Goal: Task Accomplishment & Management: Manage account settings

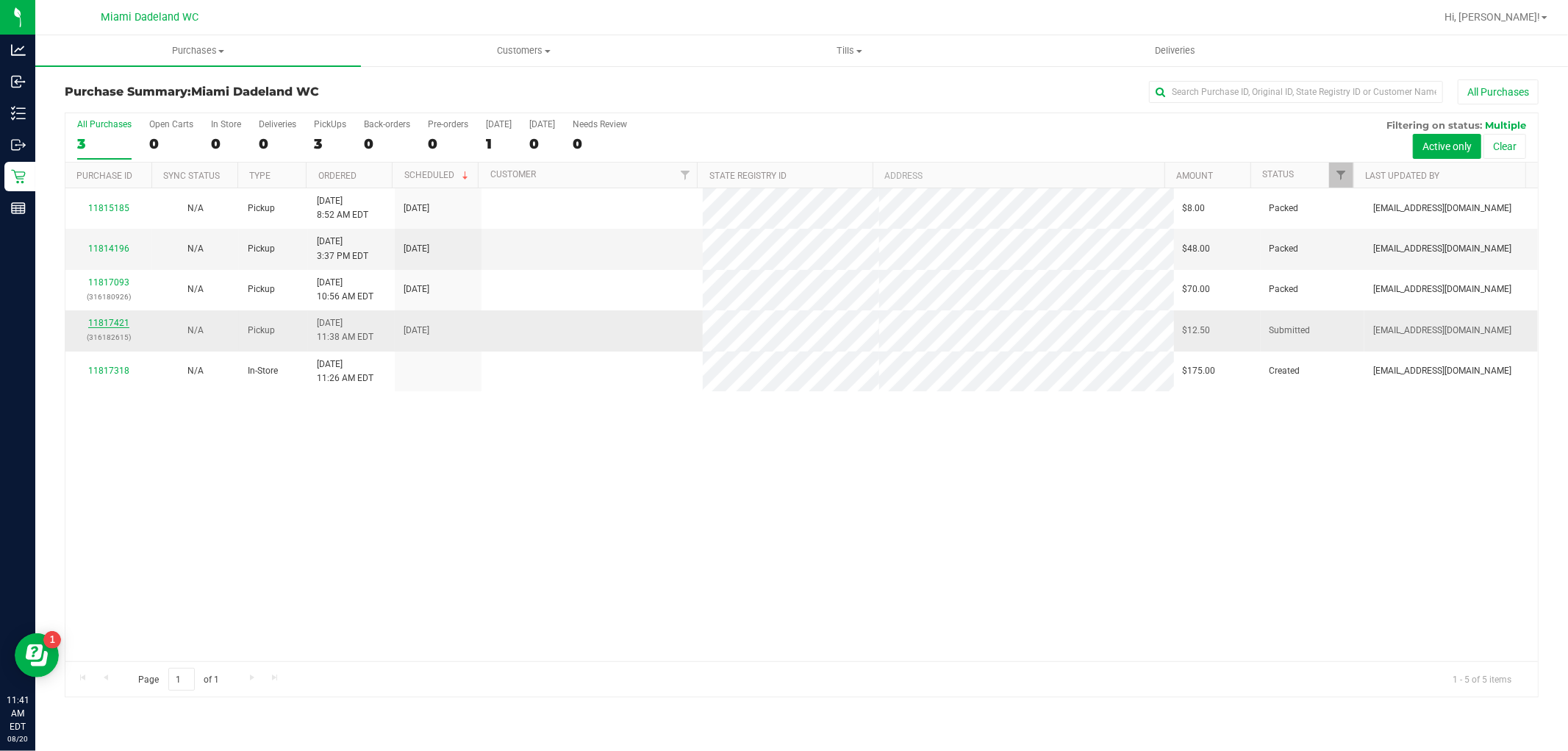
click at [99, 323] on link "11817421" at bounding box center [109, 323] width 41 height 10
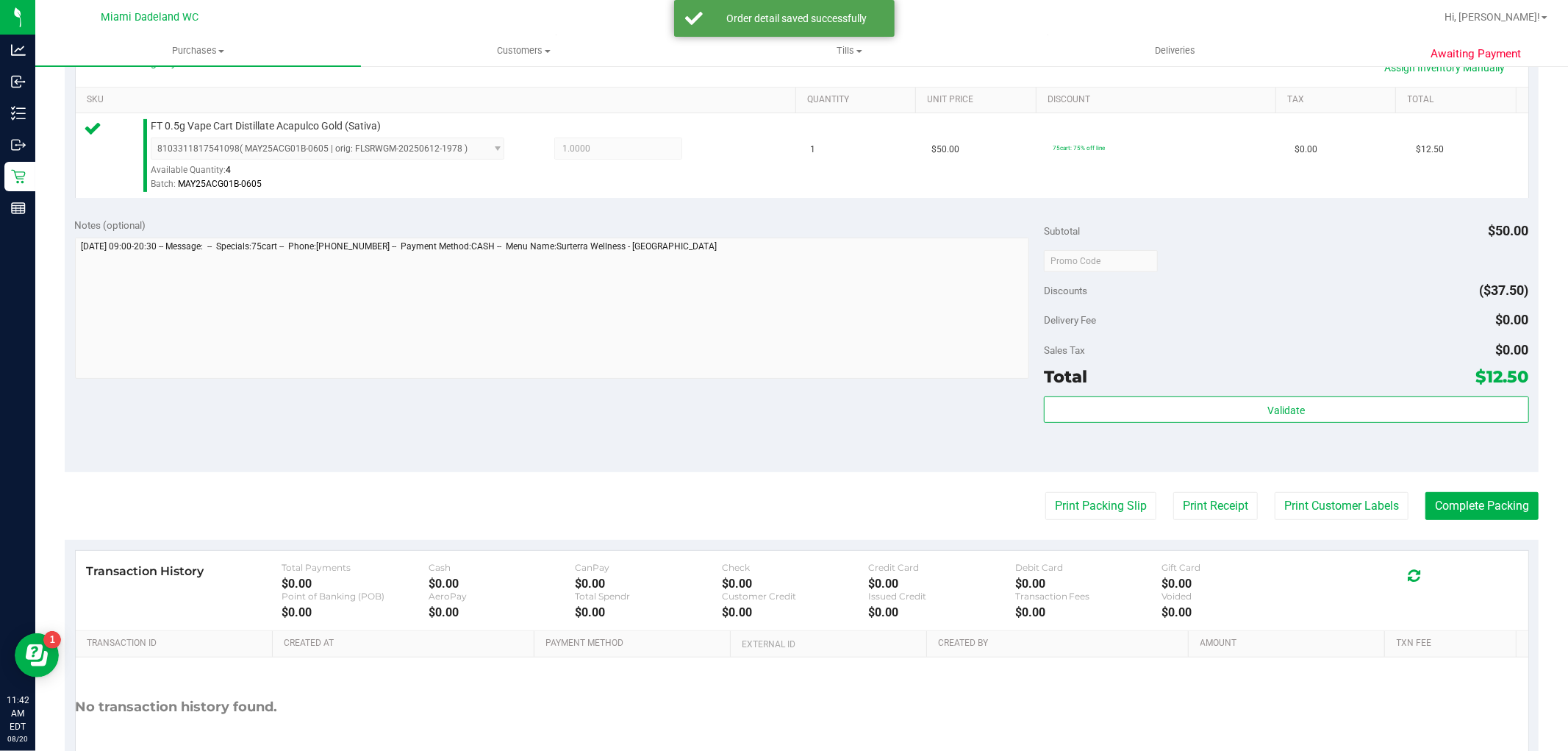
scroll to position [452, 0]
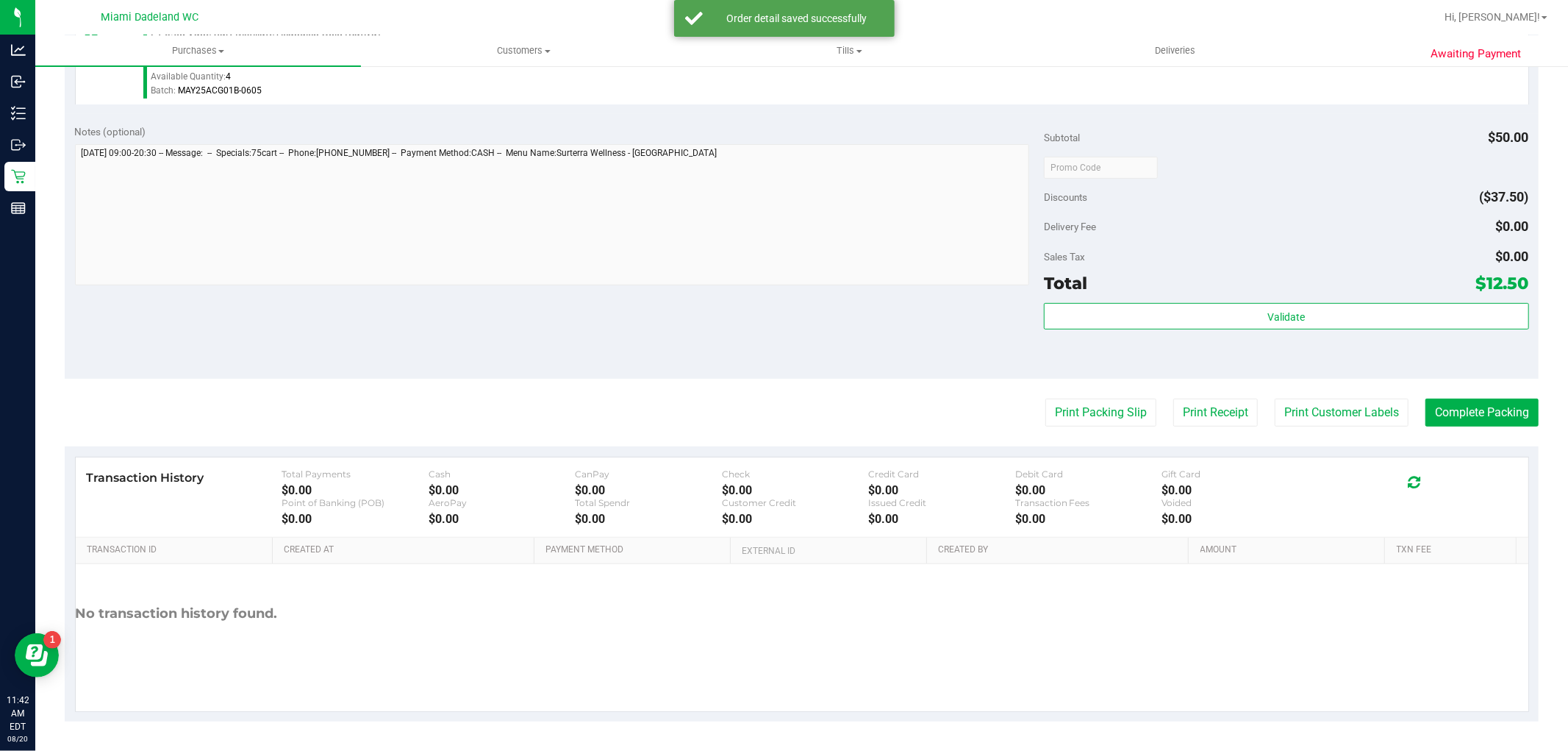
click at [1433, 335] on div "Validate" at bounding box center [1286, 335] width 484 height 66
click at [1433, 328] on div "Validate" at bounding box center [1286, 316] width 484 height 28
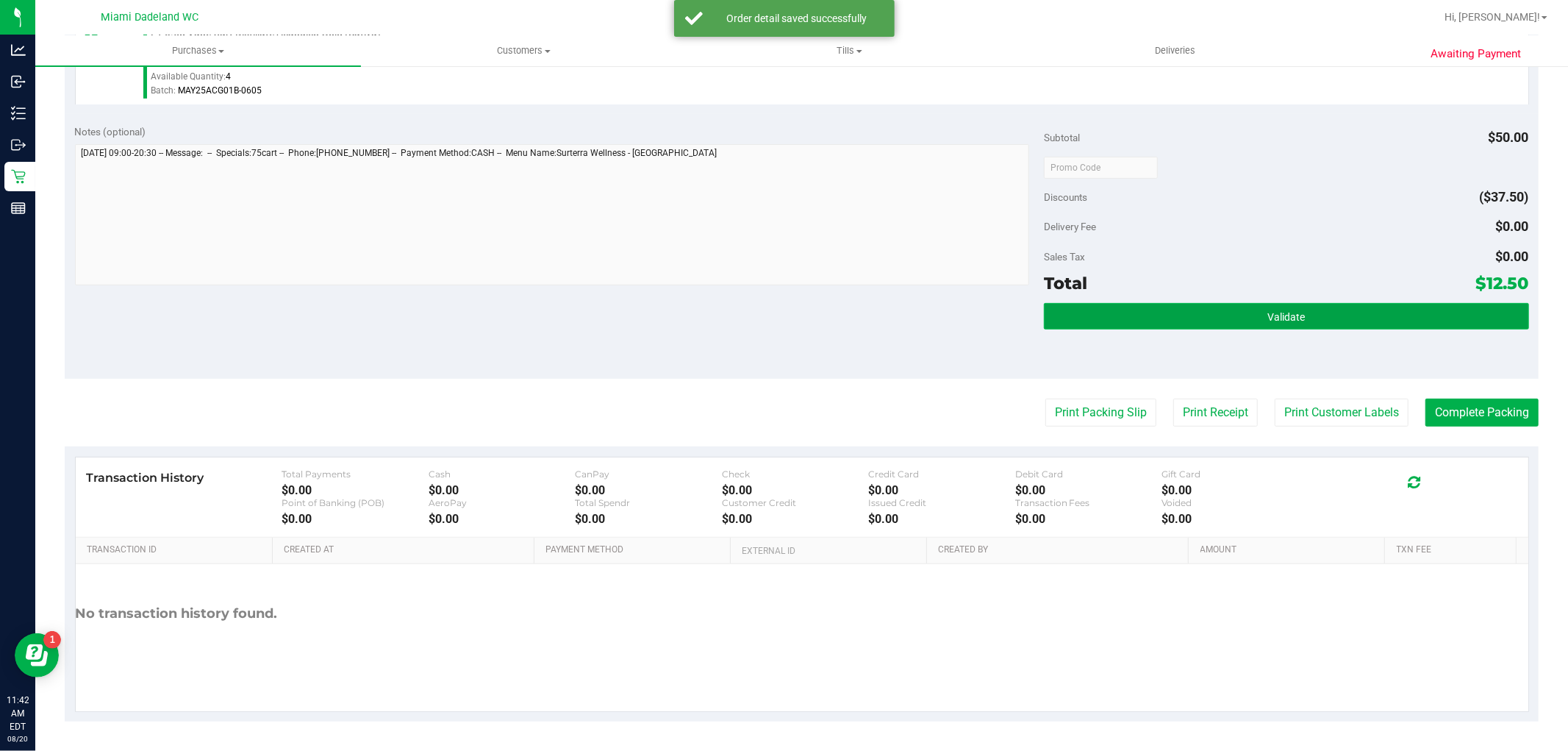
click at [1432, 322] on button "Validate" at bounding box center [1286, 315] width 484 height 27
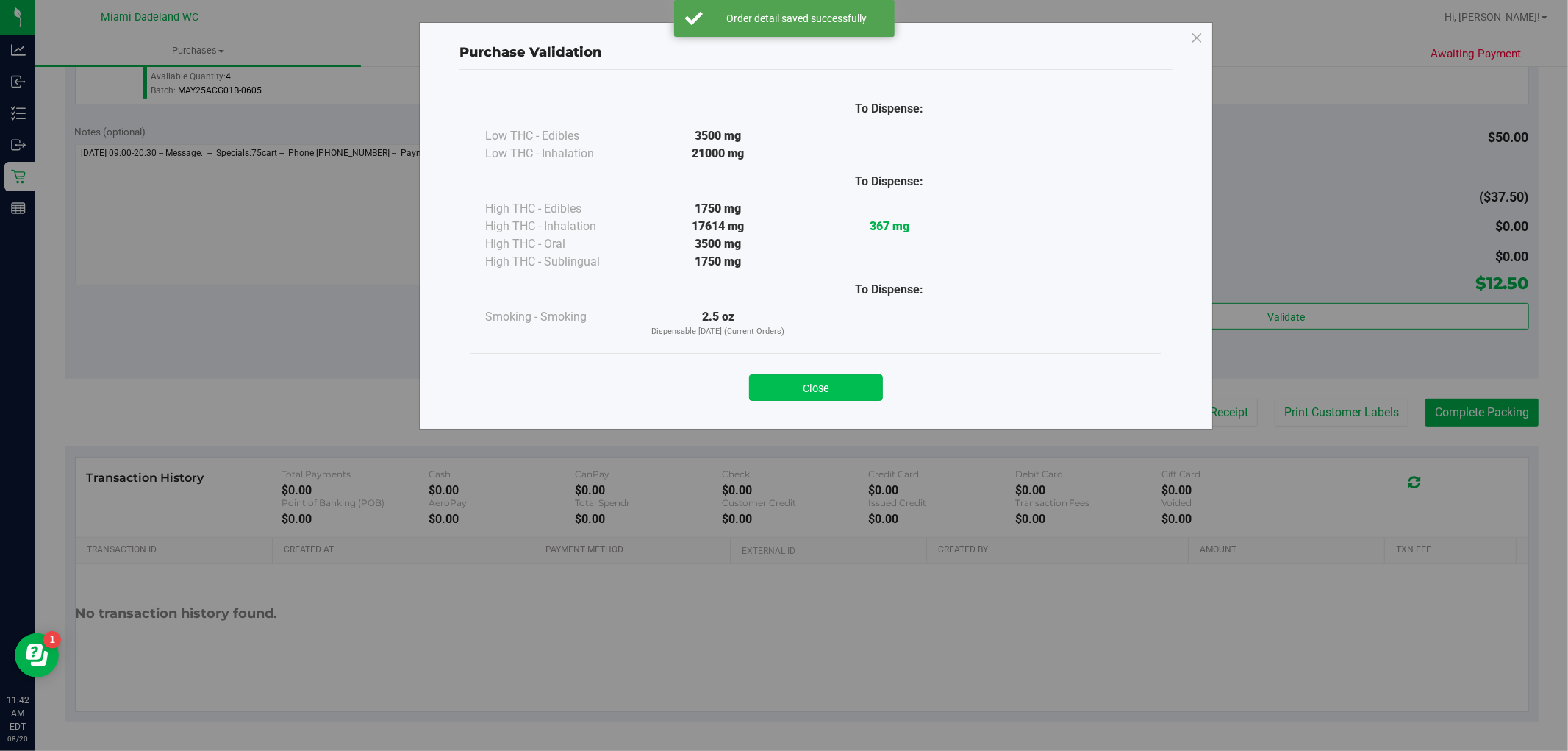
click at [783, 385] on button "Close" at bounding box center [816, 388] width 134 height 27
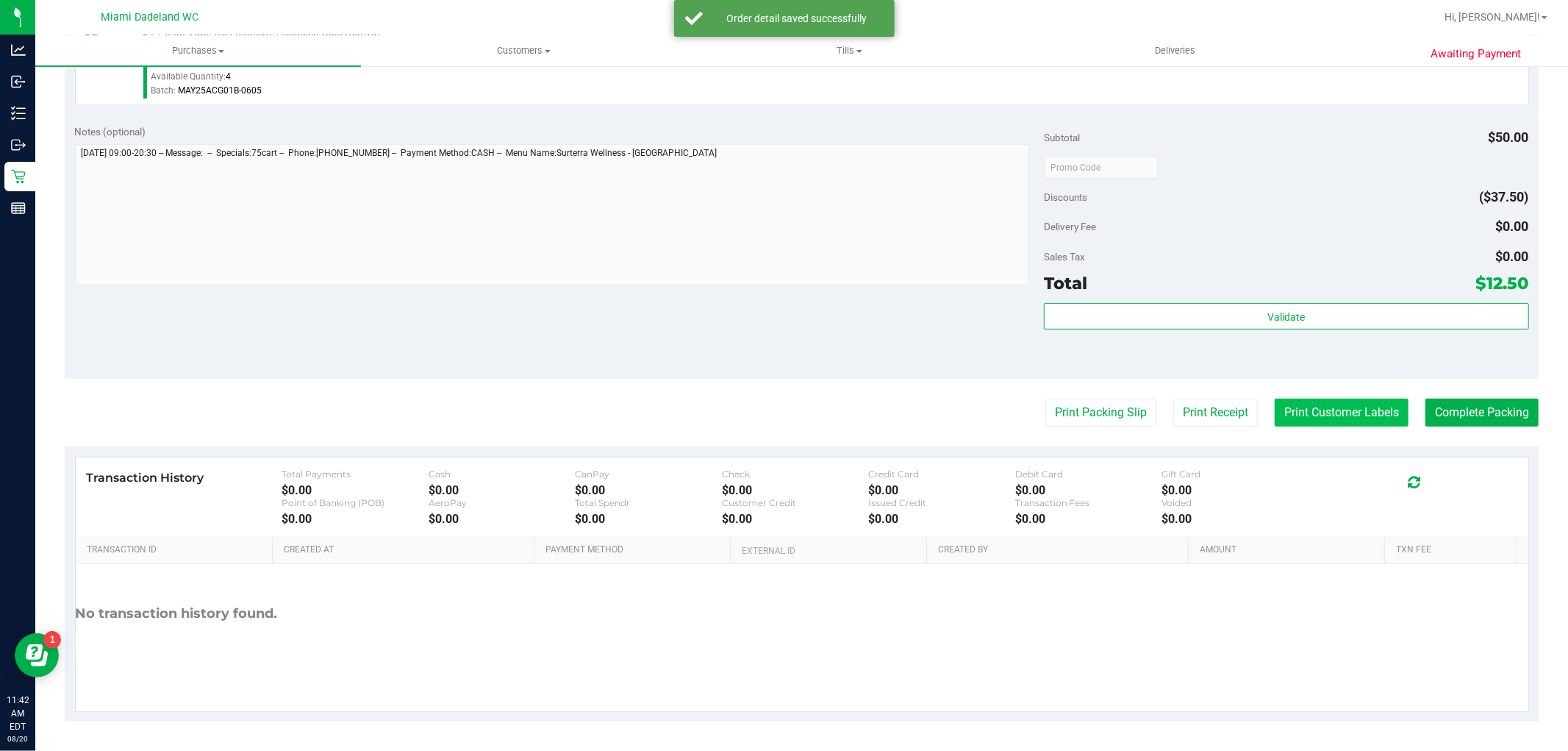
click at [1339, 412] on button "Print Customer Labels" at bounding box center [1342, 412] width 134 height 28
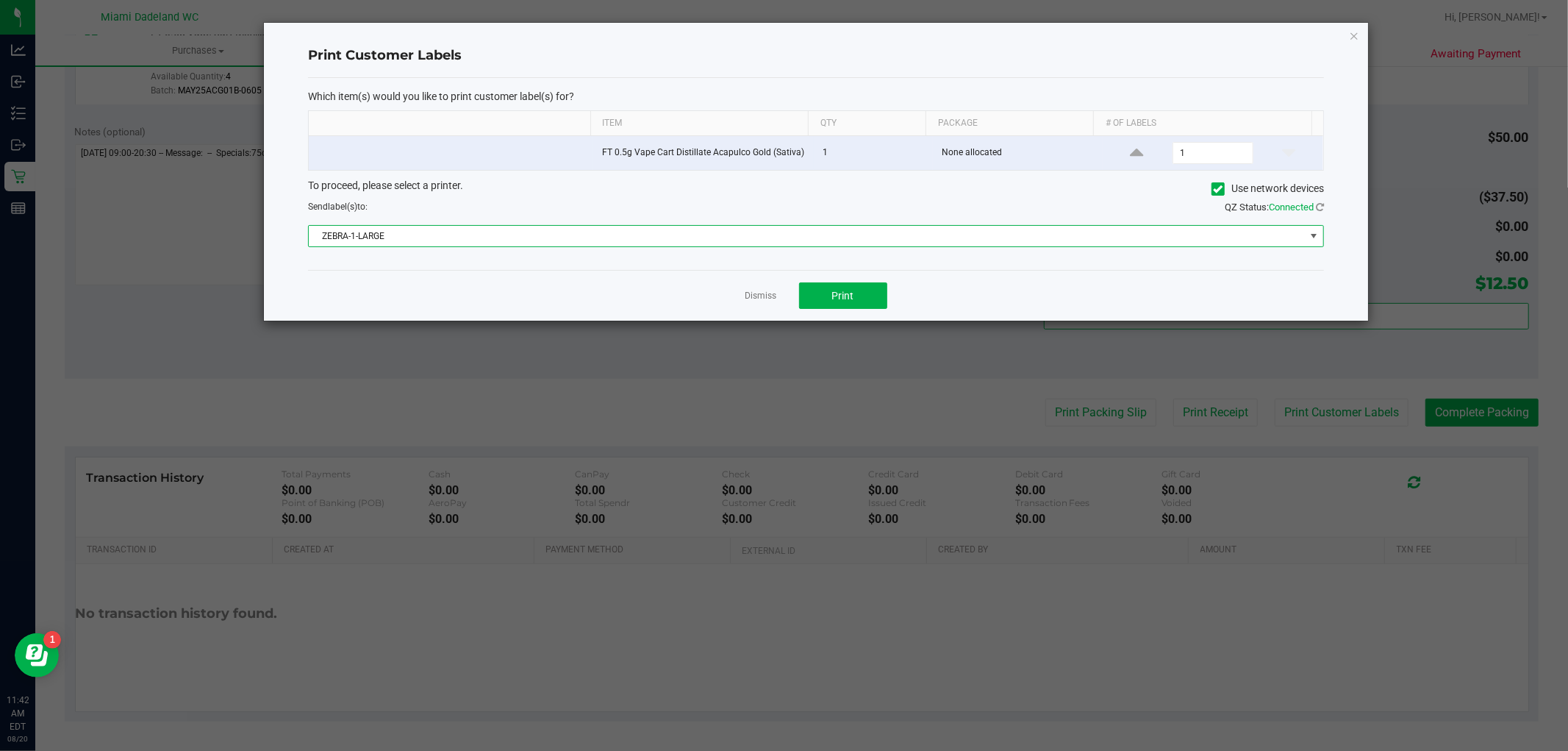
drag, startPoint x: 778, startPoint y: 231, endPoint x: 768, endPoint y: 241, distance: 14.1
click at [776, 231] on span "ZEBRA-1-LARGE" at bounding box center [807, 236] width 996 height 21
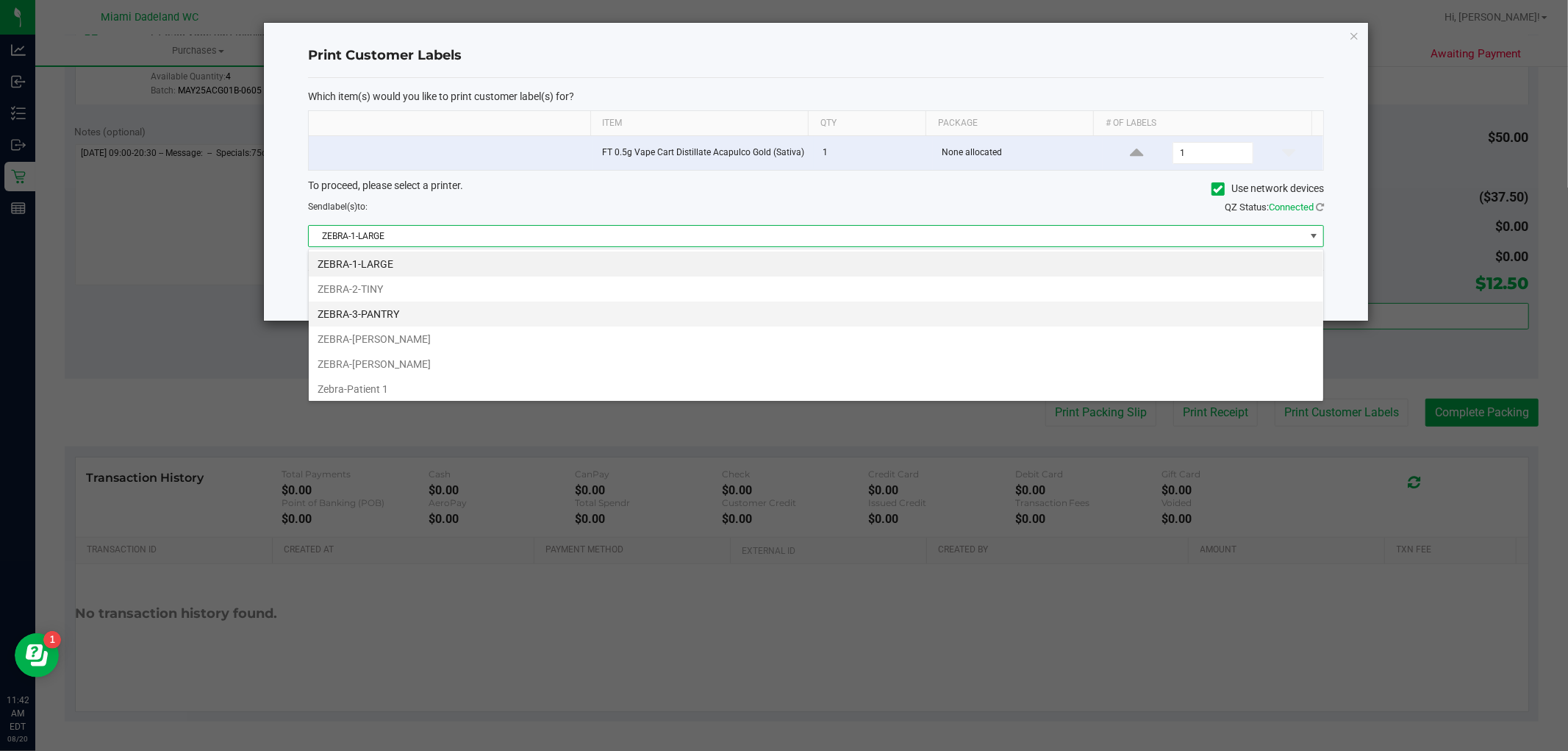
scroll to position [22, 1016]
click at [653, 339] on li "ZEBRA-ELENA-GILELS" at bounding box center [816, 339] width 1015 height 25
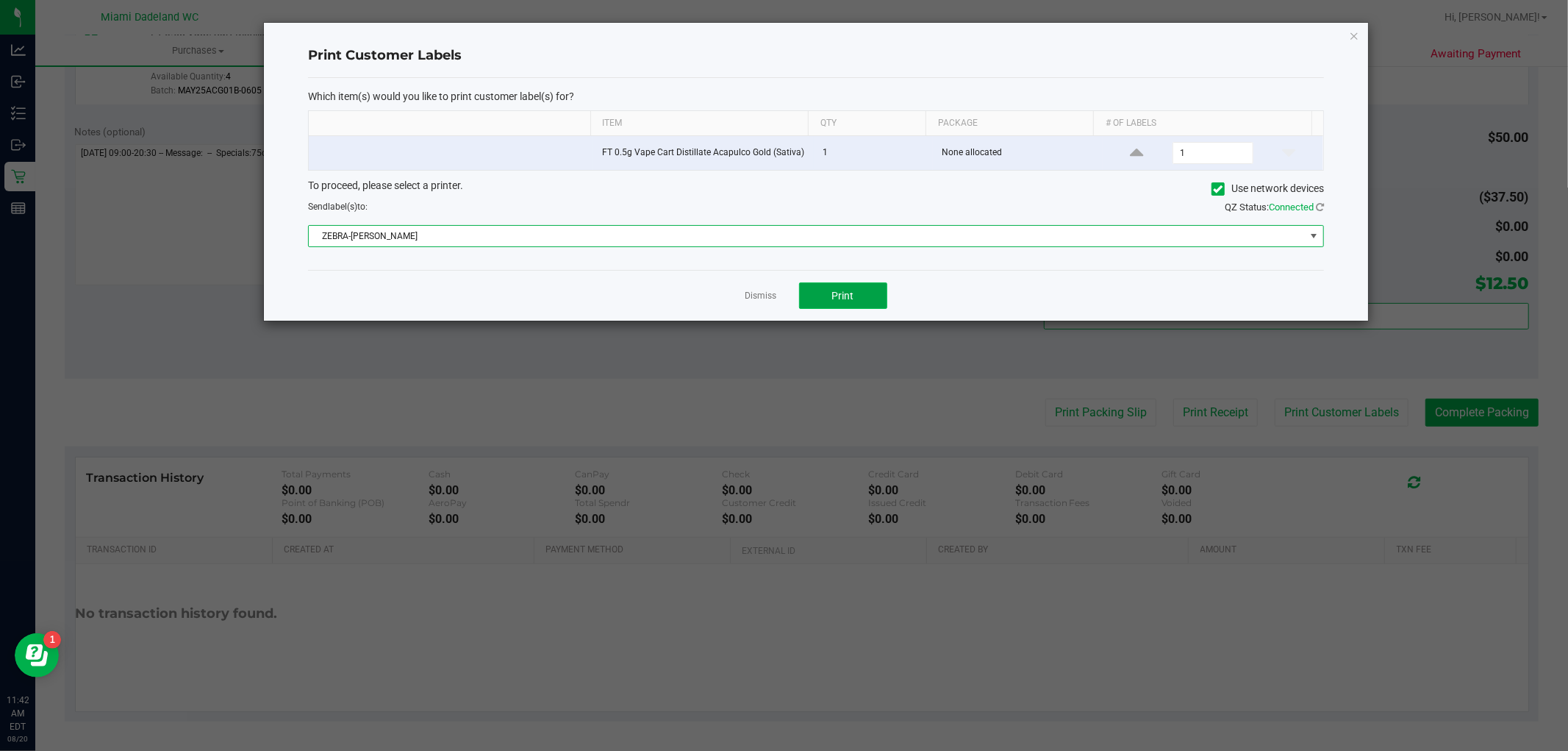
click at [824, 290] on button "Print" at bounding box center [843, 295] width 88 height 27
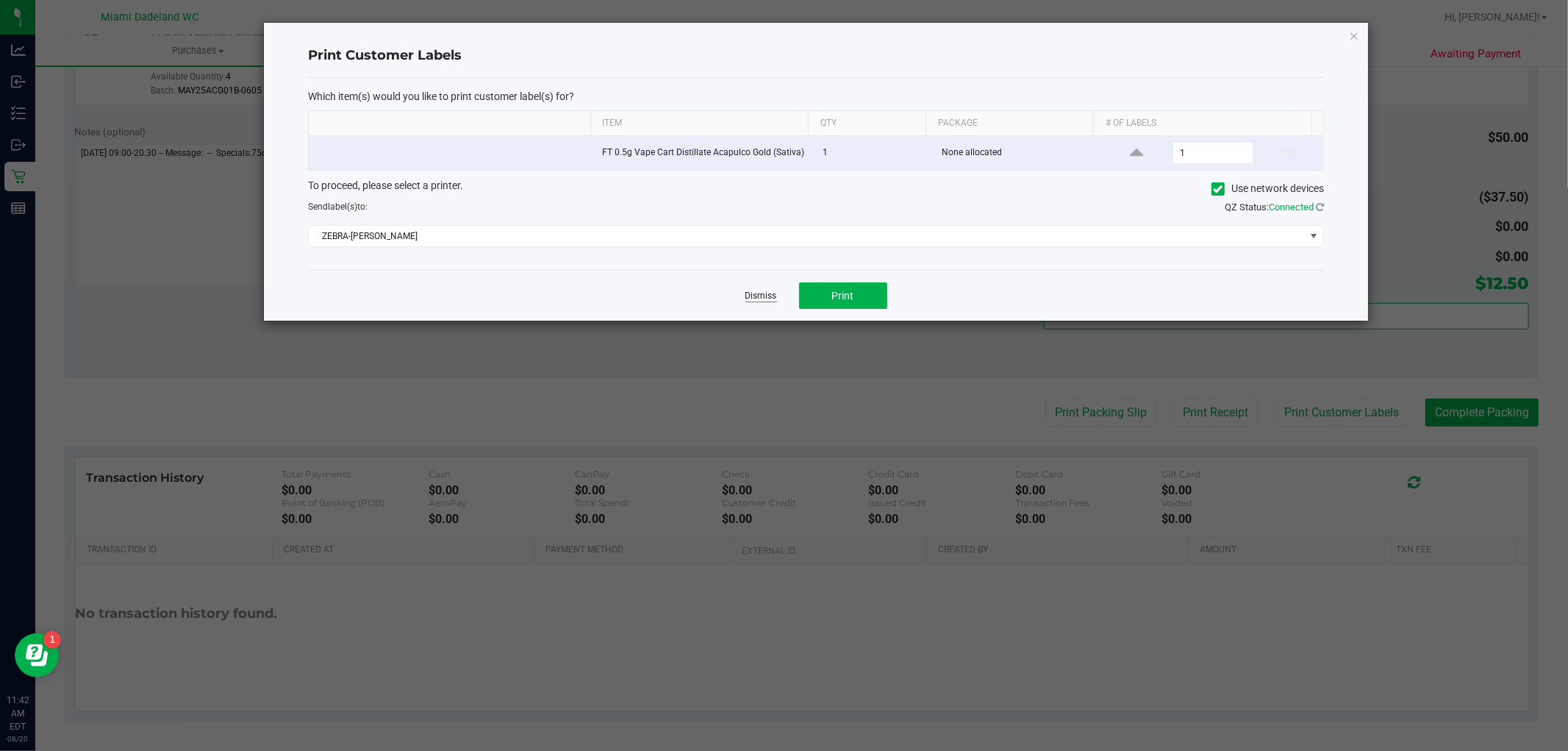
click at [760, 296] on link "Dismiss" at bounding box center [761, 296] width 32 height 13
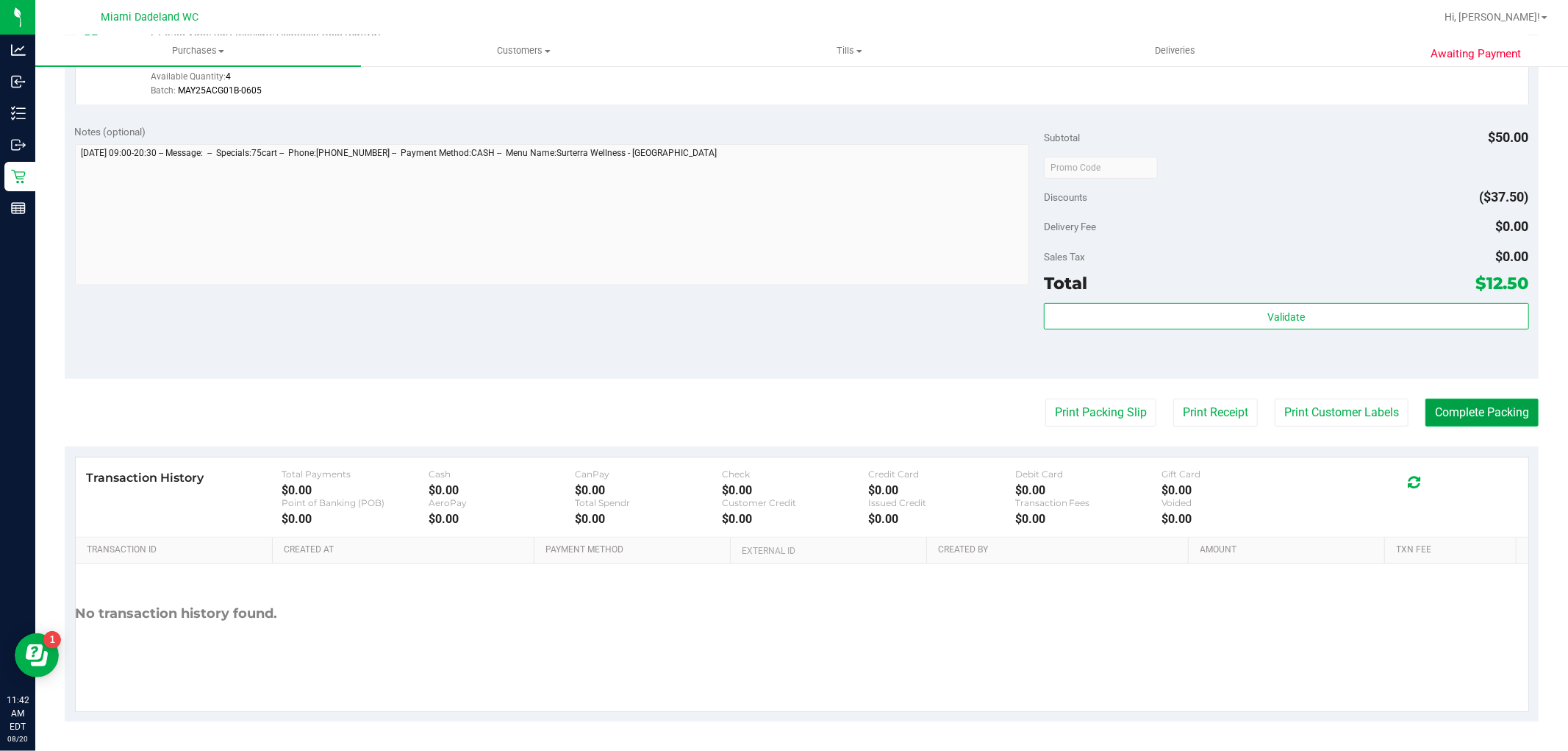
click at [1486, 409] on button "Complete Packing" at bounding box center [1482, 412] width 113 height 28
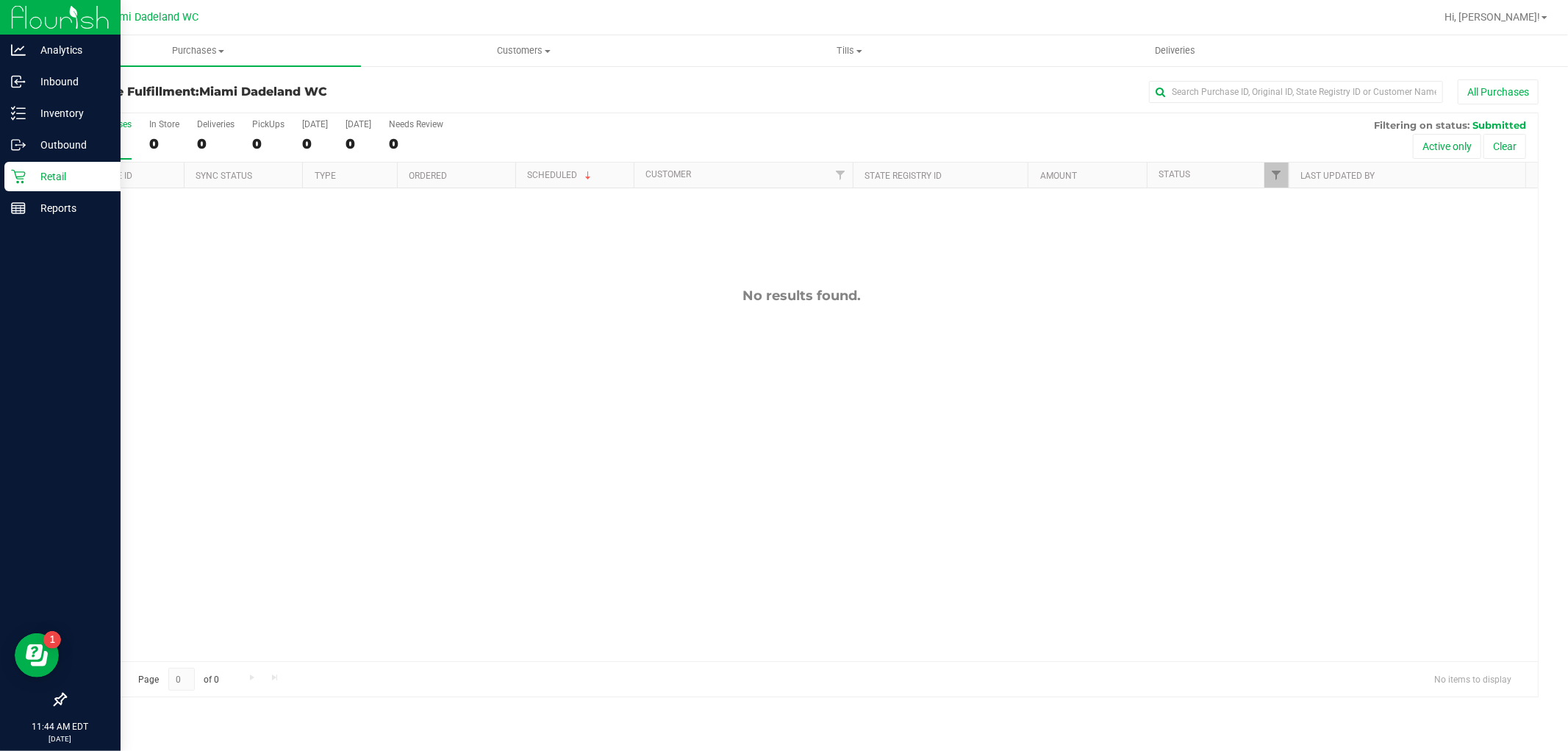
click at [13, 178] on icon at bounding box center [18, 176] width 15 height 15
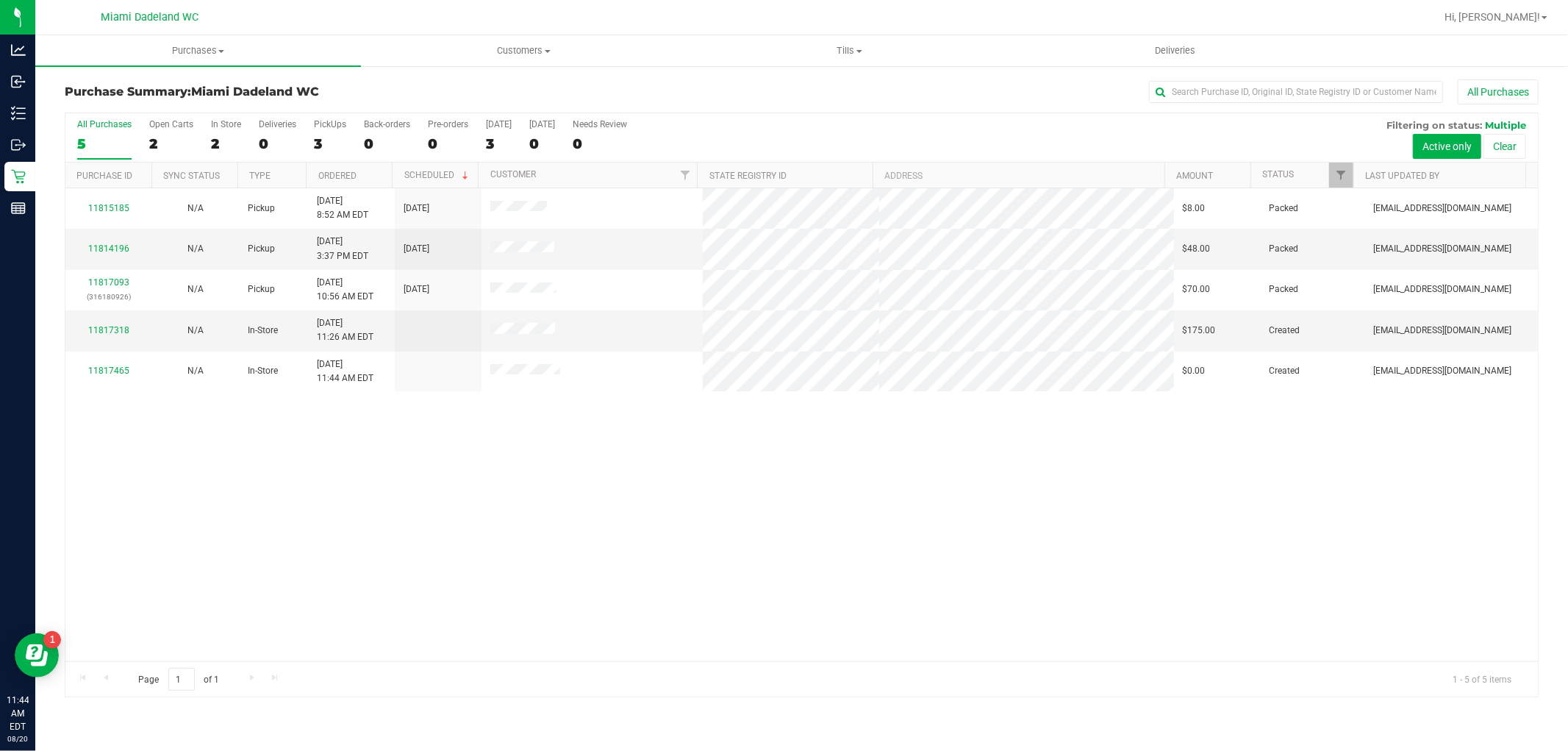
click at [958, 497] on div "11815185 N/A Pickup 8/20/2025 8:52 AM EDT 8/23/2025 $8.00 Packed abourraine@liv…" at bounding box center [802, 424] width 1473 height 472
click at [1010, 424] on div "11815185 N/A Pickup 8/20/2025 8:52 AM EDT 8/23/2025 $8.00 Packed abourraine@liv…" at bounding box center [802, 424] width 1473 height 472
click at [989, 430] on div "11815185 N/A Pickup 8/20/2025 8:52 AM EDT 8/23/2025 $8.00 Packed abourraine@liv…" at bounding box center [802, 424] width 1473 height 472
click at [525, 547] on div "11815185 N/A Pickup 8/20/2025 8:52 AM EDT 8/23/2025 $8.00 Packed abourraine@liv…" at bounding box center [802, 424] width 1473 height 472
click at [98, 327] on link "11817318" at bounding box center [109, 330] width 41 height 10
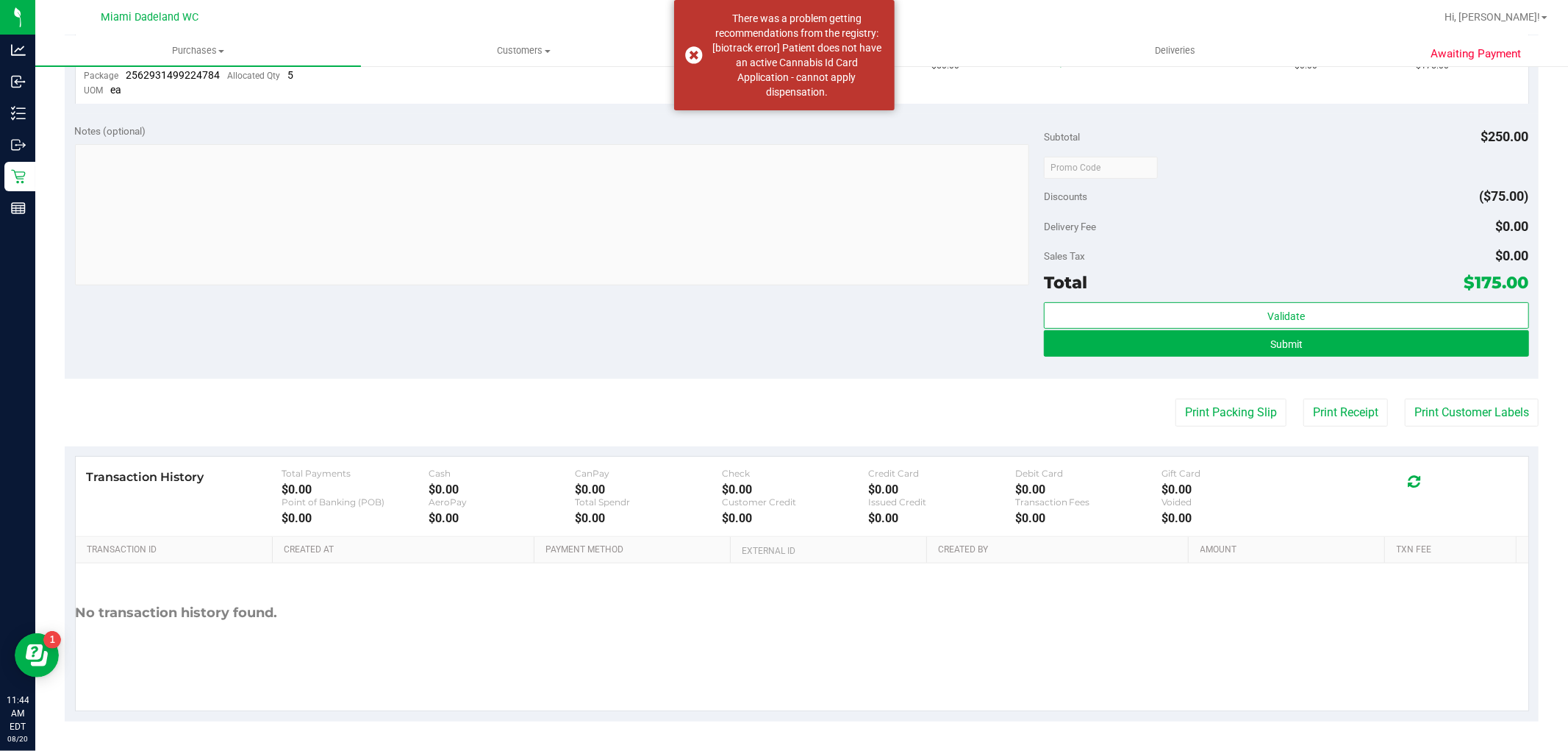
scroll to position [442, 0]
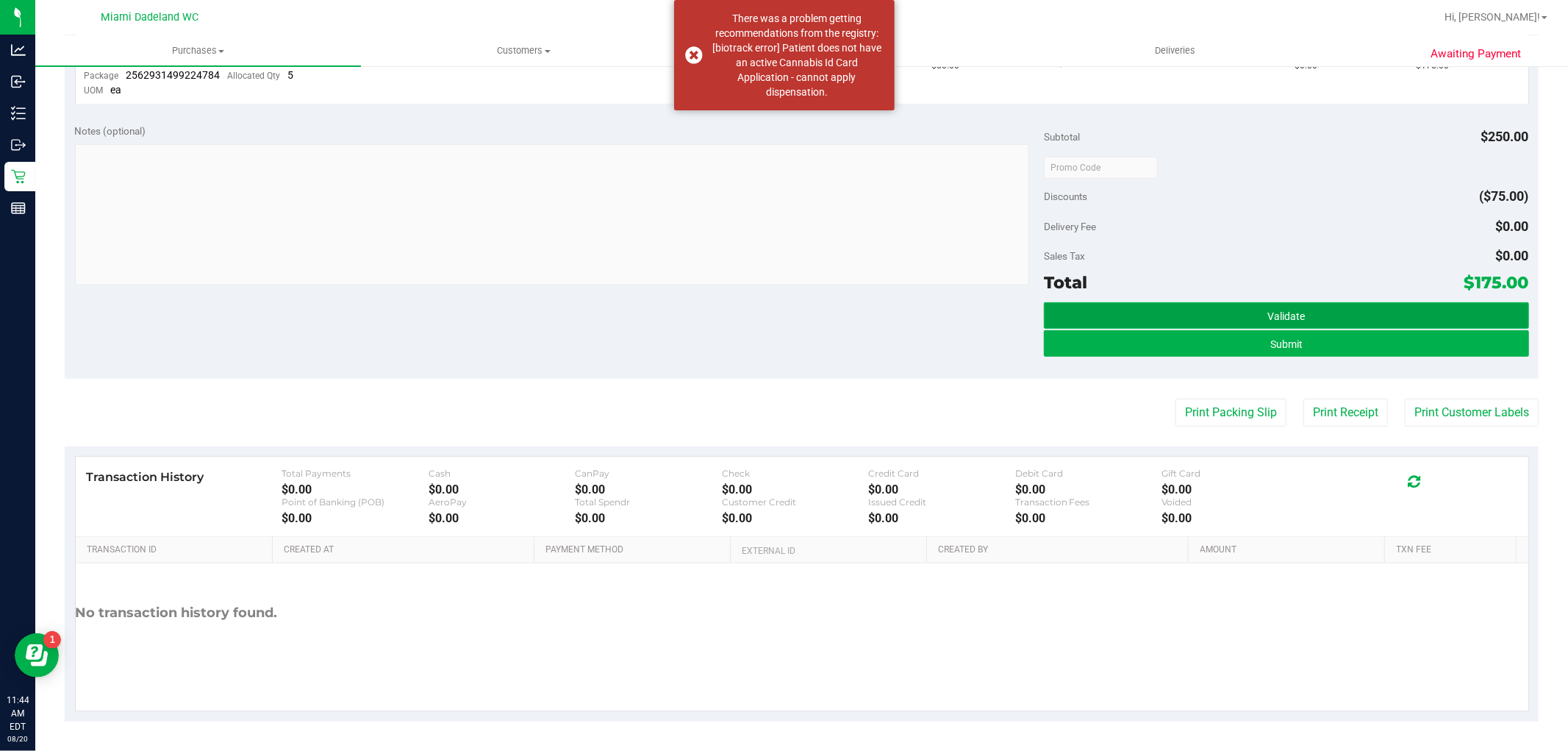
click at [1326, 309] on button "Validate" at bounding box center [1286, 315] width 484 height 27
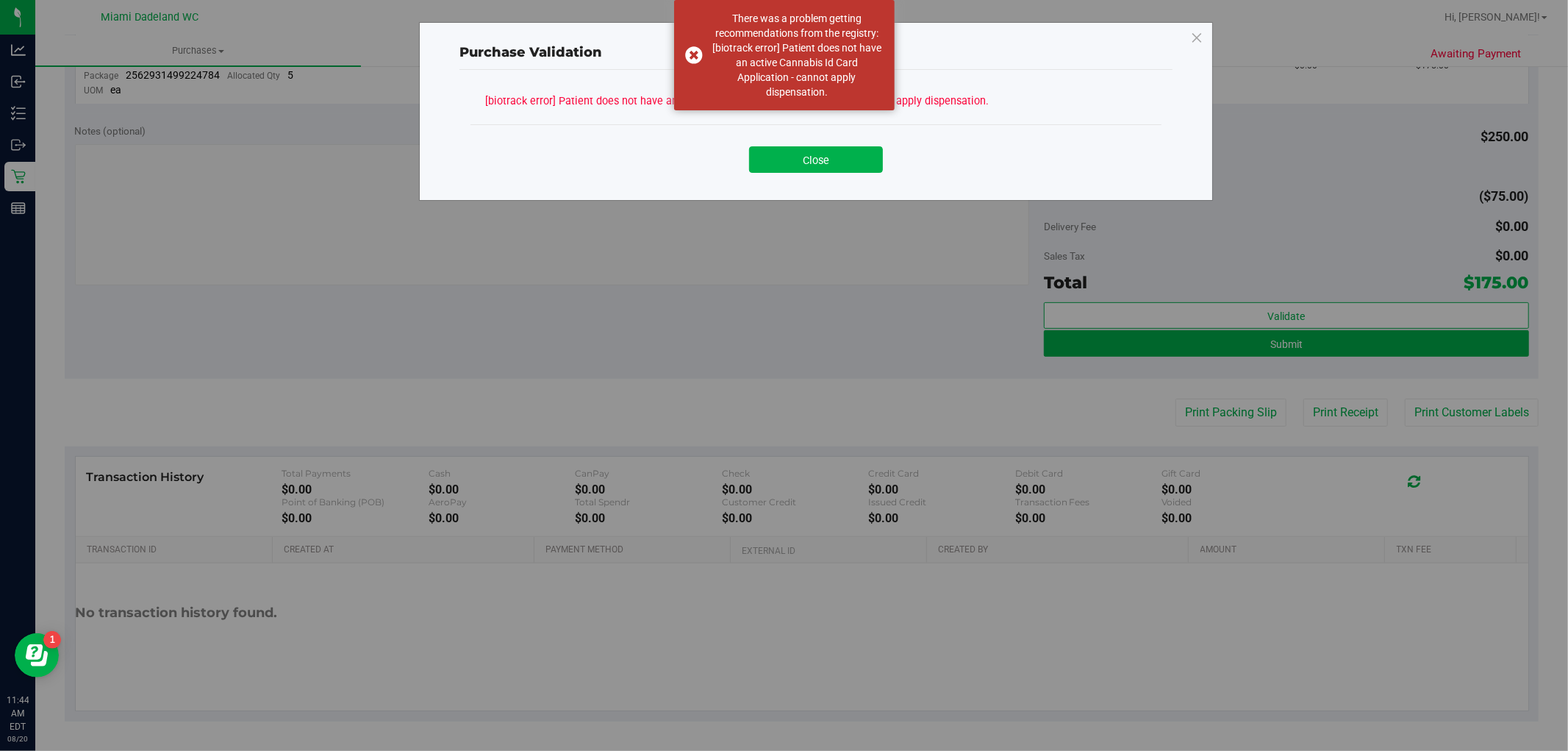
click at [854, 159] on button "Close" at bounding box center [816, 159] width 134 height 27
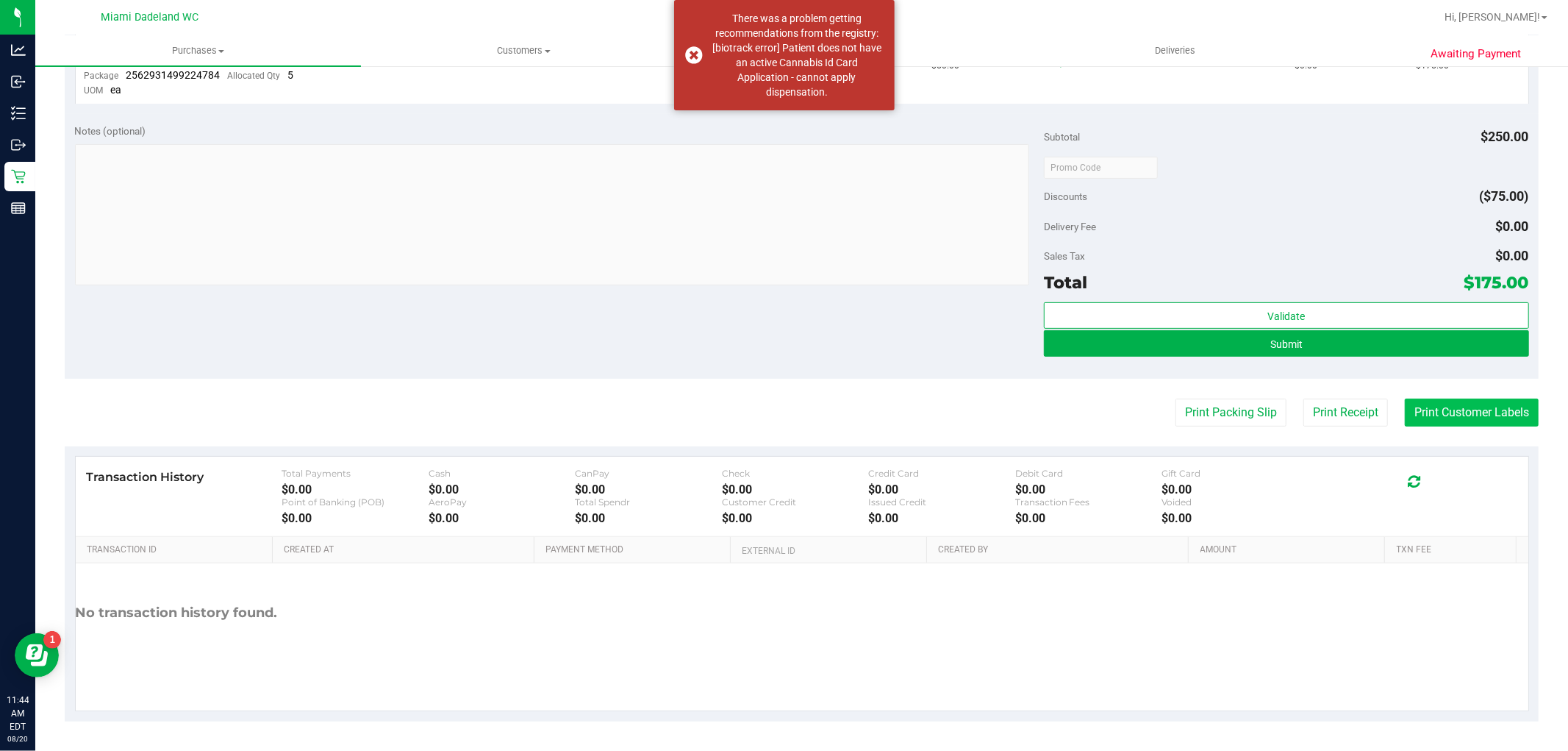
click at [1501, 410] on button "Print Customer Labels" at bounding box center [1472, 412] width 134 height 28
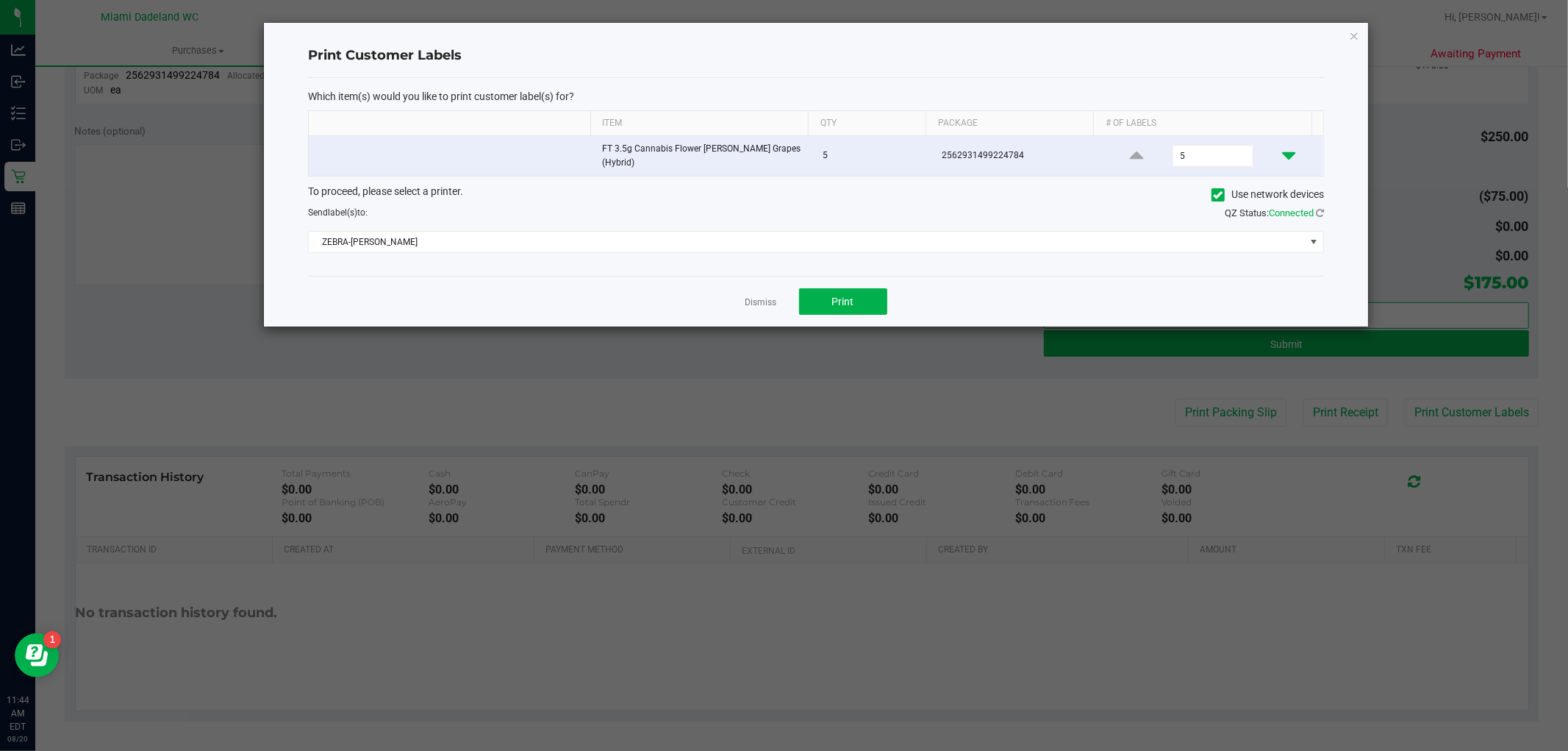
click at [1283, 155] on icon at bounding box center [1289, 155] width 13 height 18
click at [1283, 156] on icon at bounding box center [1289, 155] width 13 height 18
type input "1"
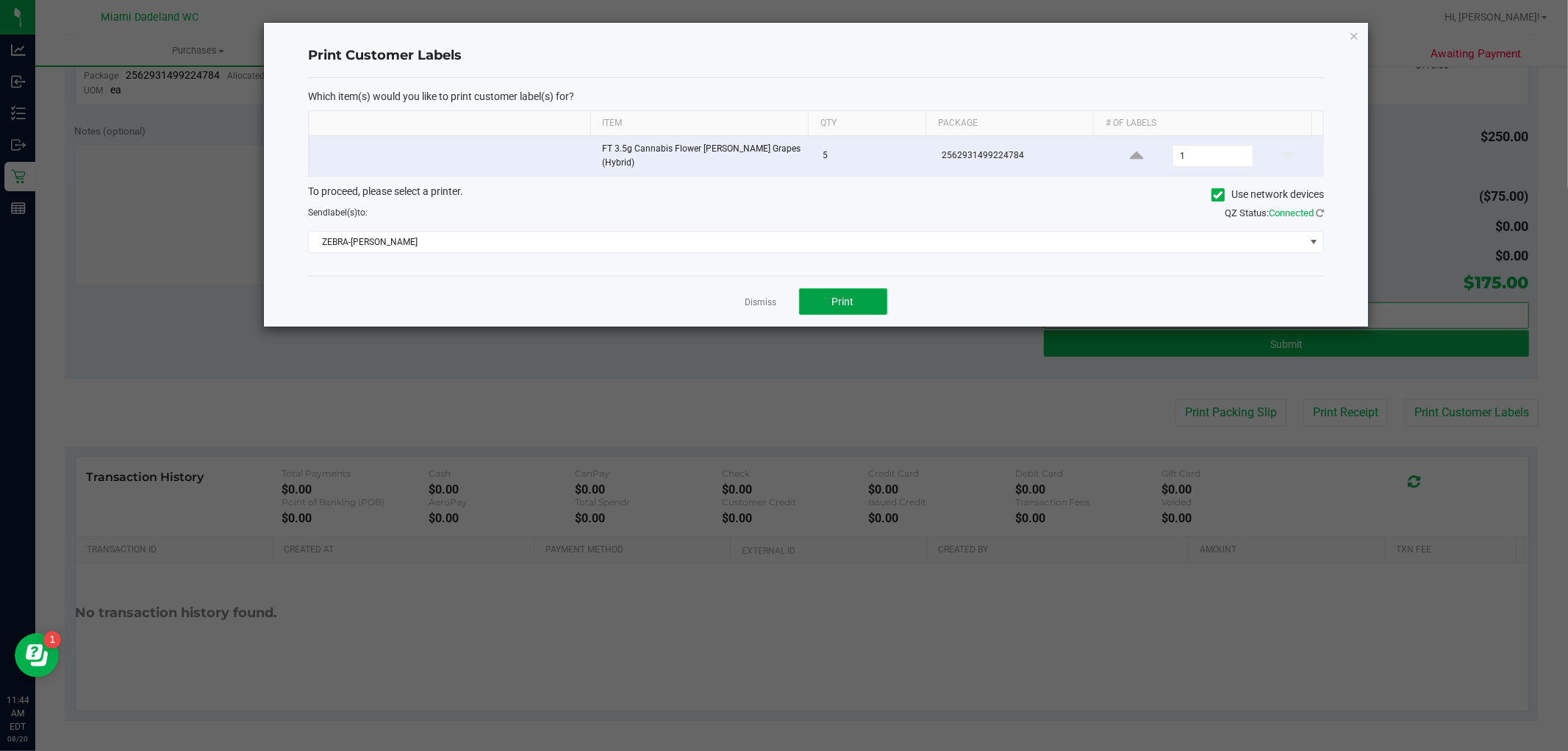
click at [865, 291] on button "Print" at bounding box center [843, 301] width 88 height 27
click at [776, 300] on link "Dismiss" at bounding box center [761, 303] width 32 height 13
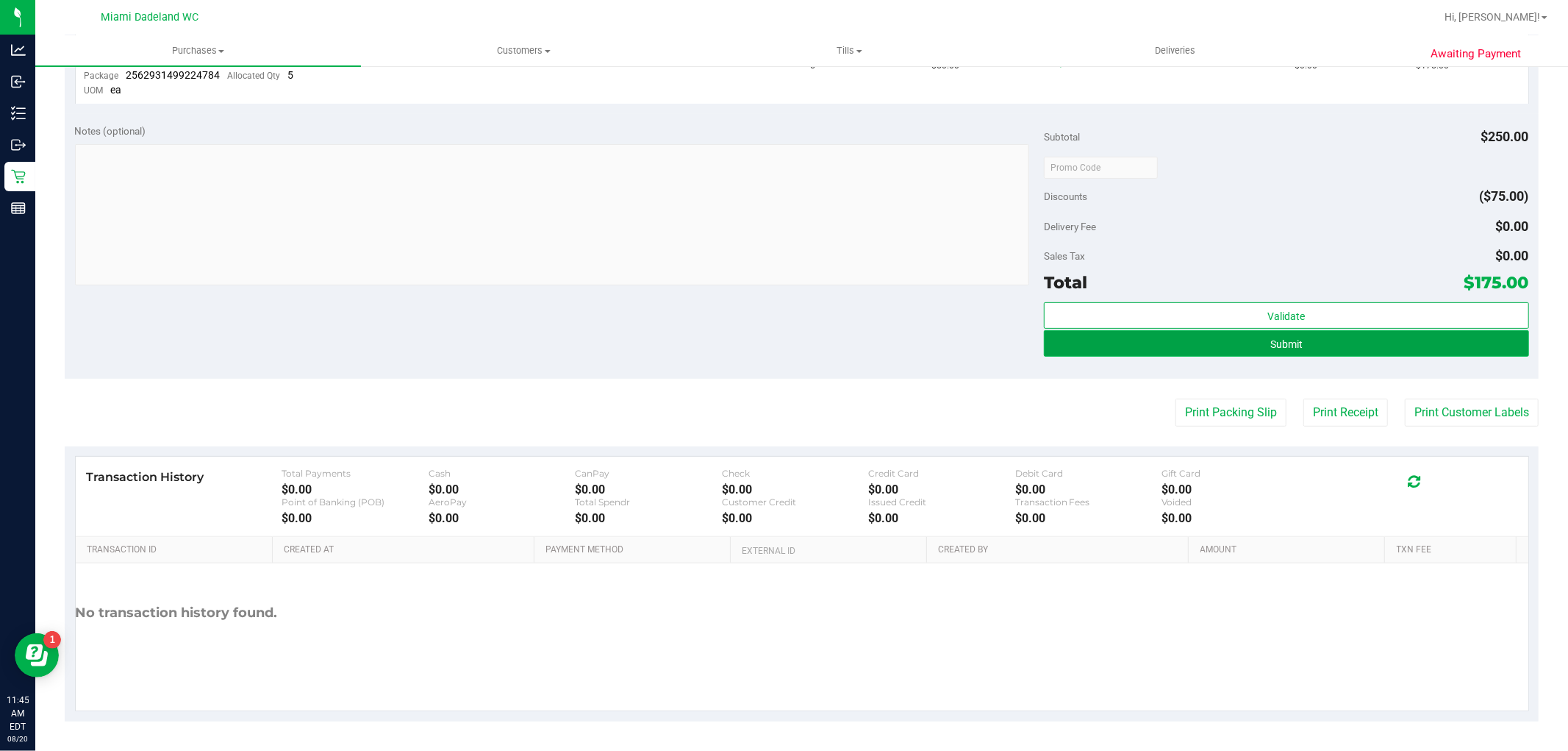
click at [1199, 345] on button "Submit" at bounding box center [1286, 343] width 484 height 27
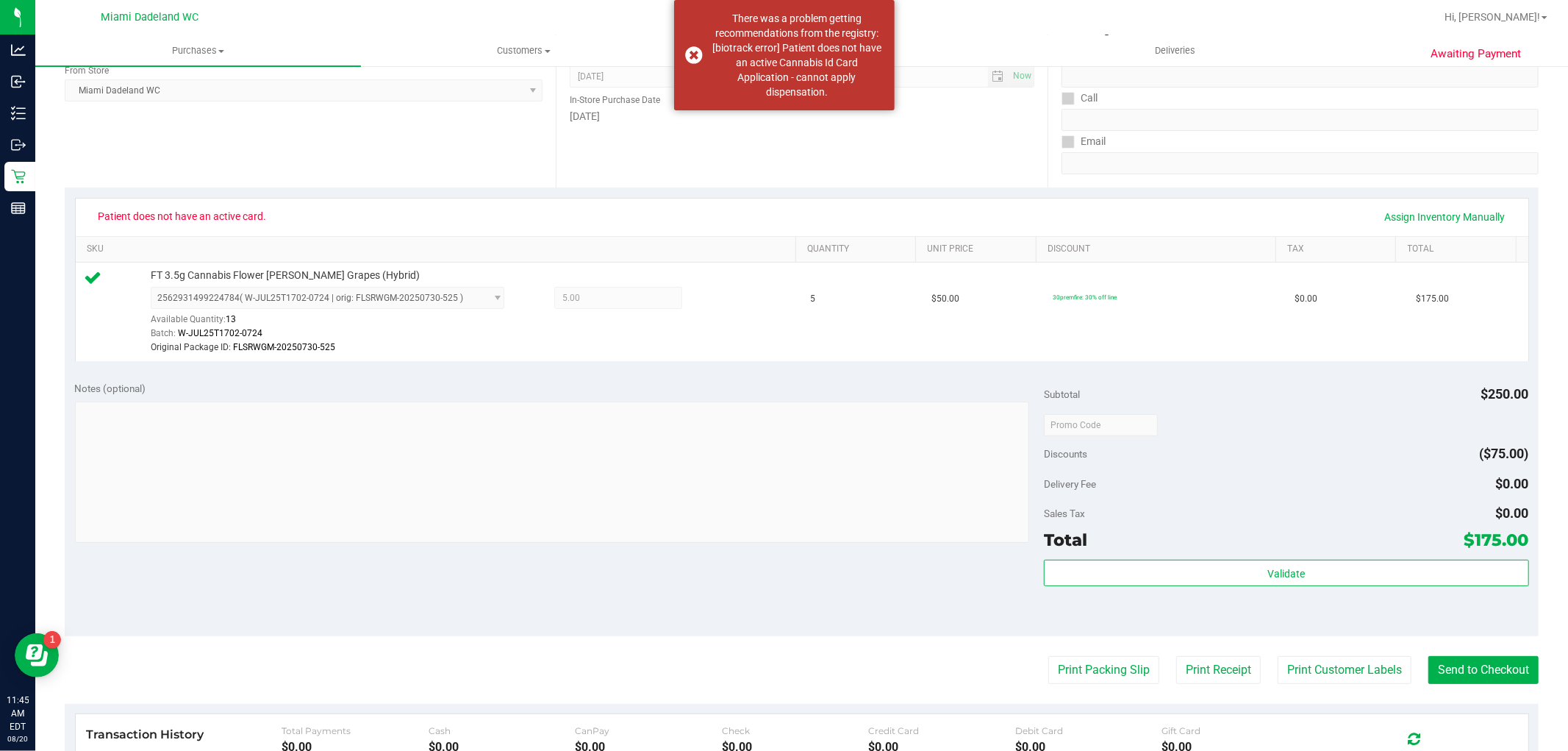
scroll to position [141, 0]
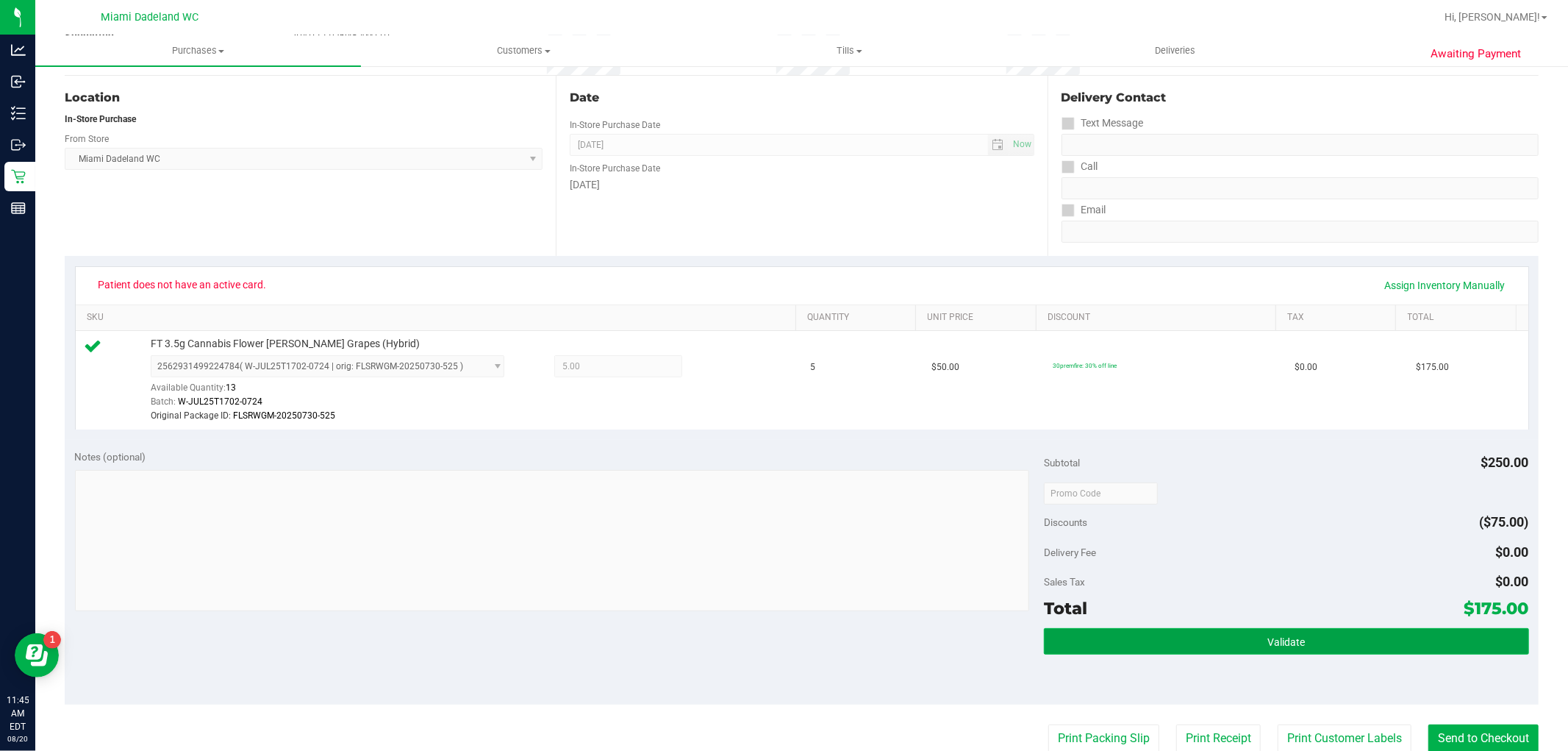
click at [1427, 647] on button "Validate" at bounding box center [1286, 640] width 484 height 27
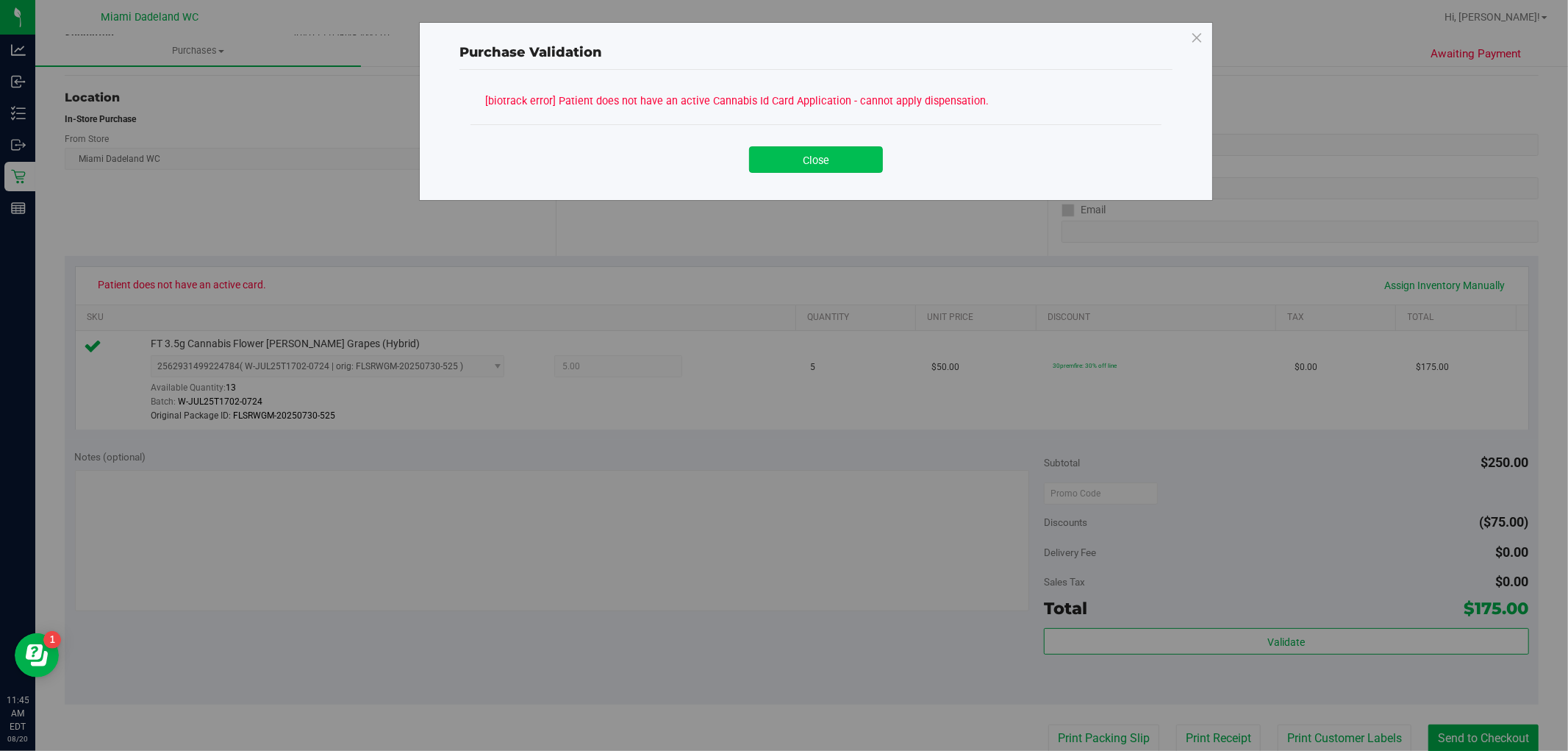
click at [826, 168] on button "Close" at bounding box center [816, 159] width 134 height 27
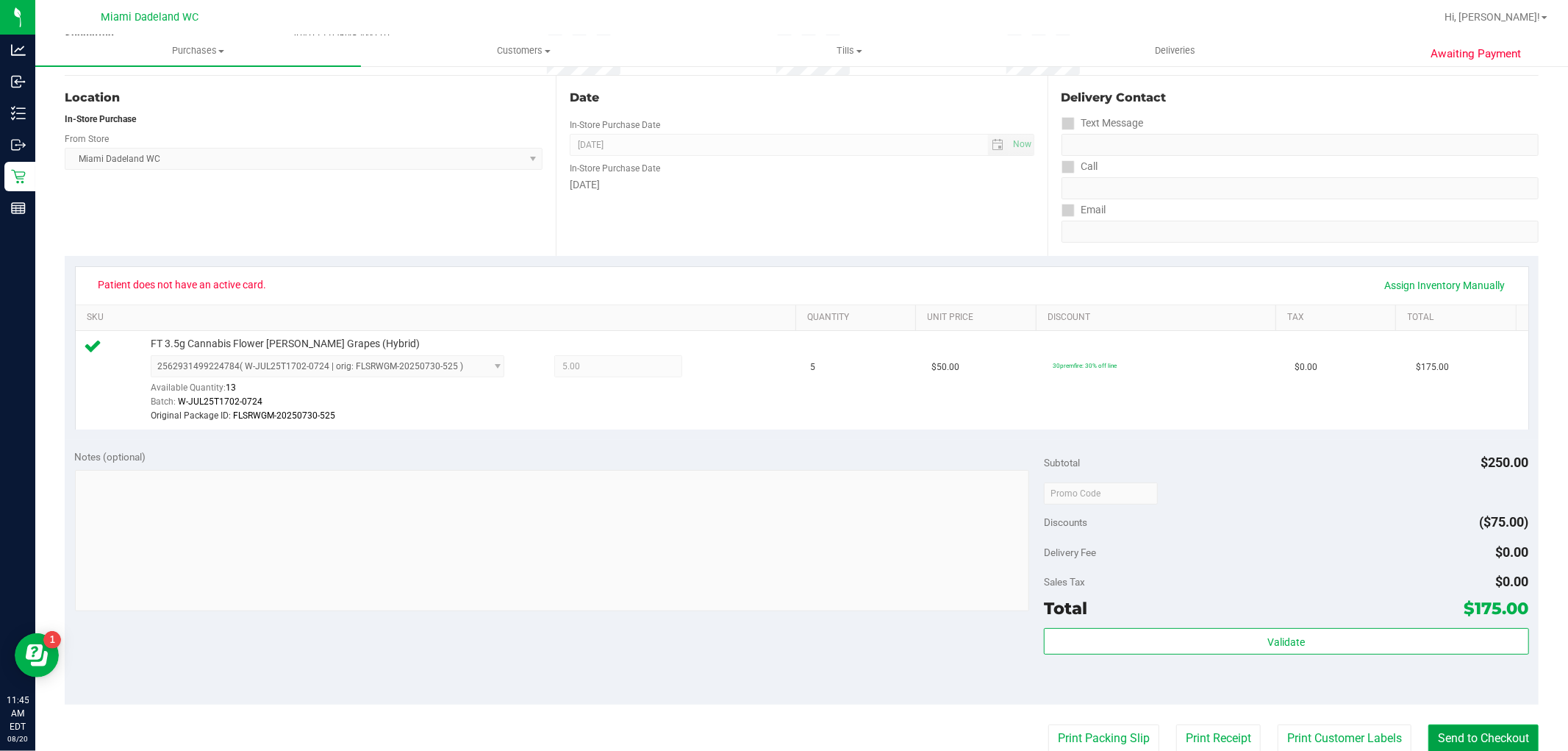
click at [1454, 736] on button "Send to Checkout" at bounding box center [1483, 738] width 111 height 28
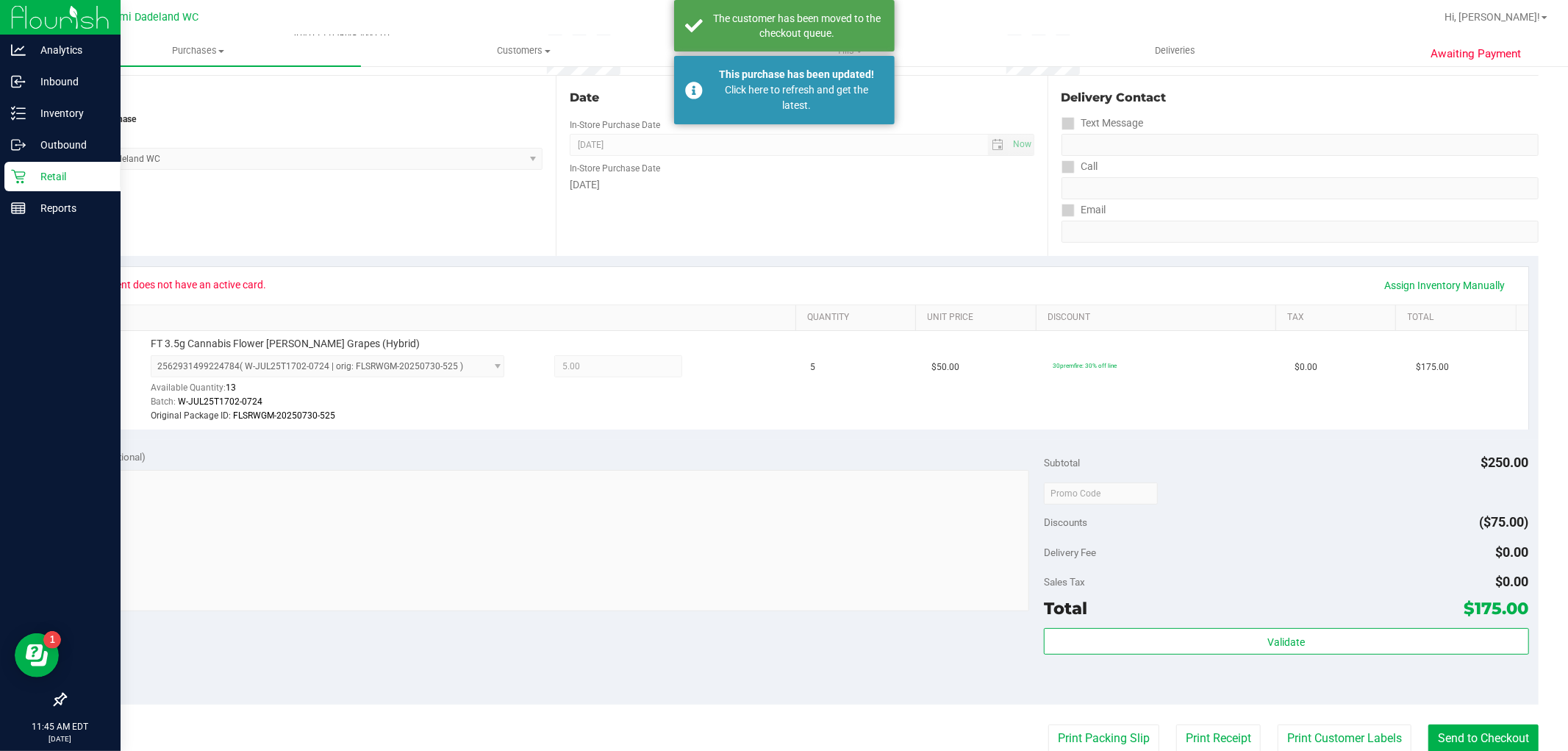
click at [40, 166] on div "Retail" at bounding box center [63, 177] width 117 height 29
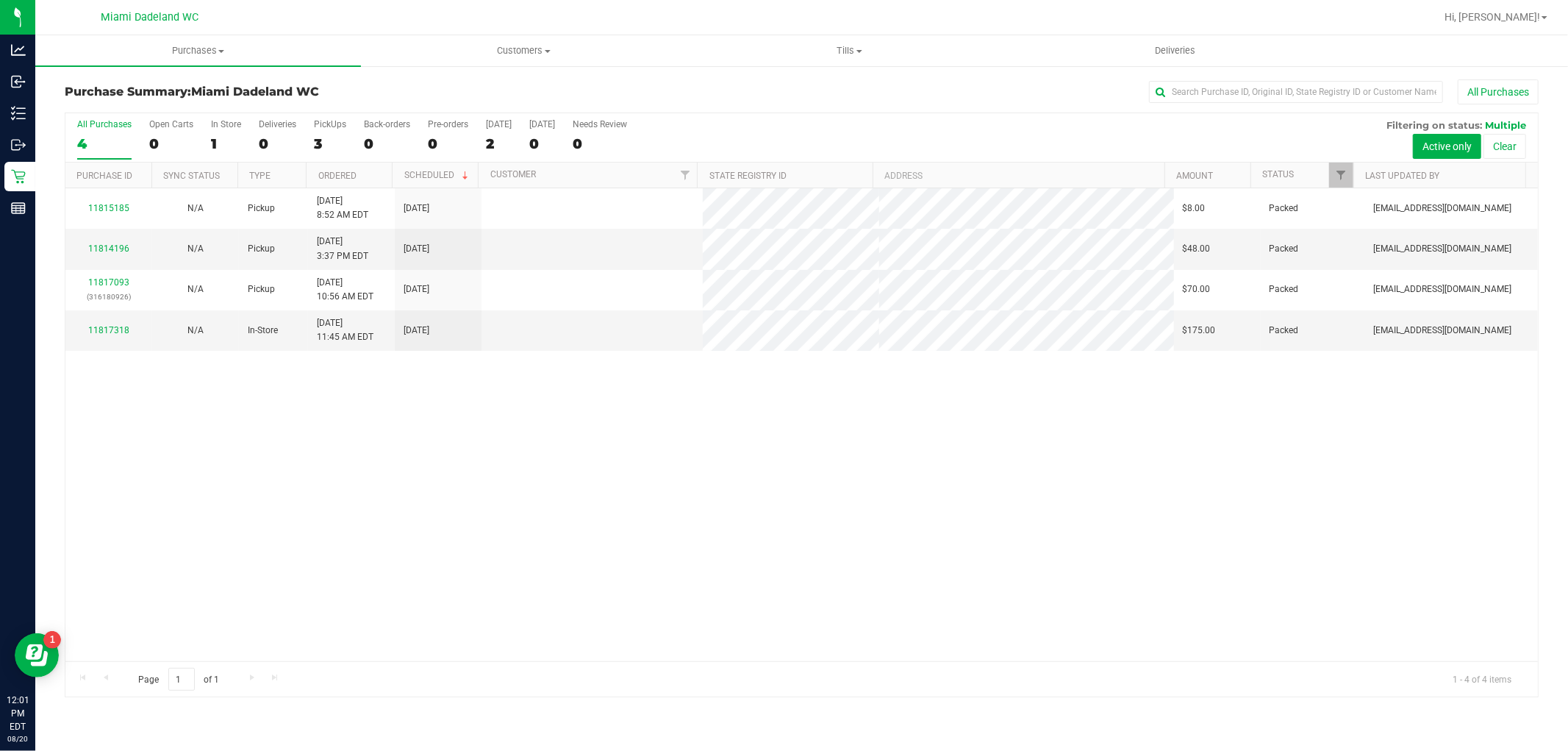
click at [195, 442] on div "11815185 N/A Pickup 8/20/2025 8:52 AM EDT 8/23/2025 $8.00 Packed abourraine@liv…" at bounding box center [802, 424] width 1473 height 472
click at [96, 325] on link "11817318" at bounding box center [109, 330] width 41 height 10
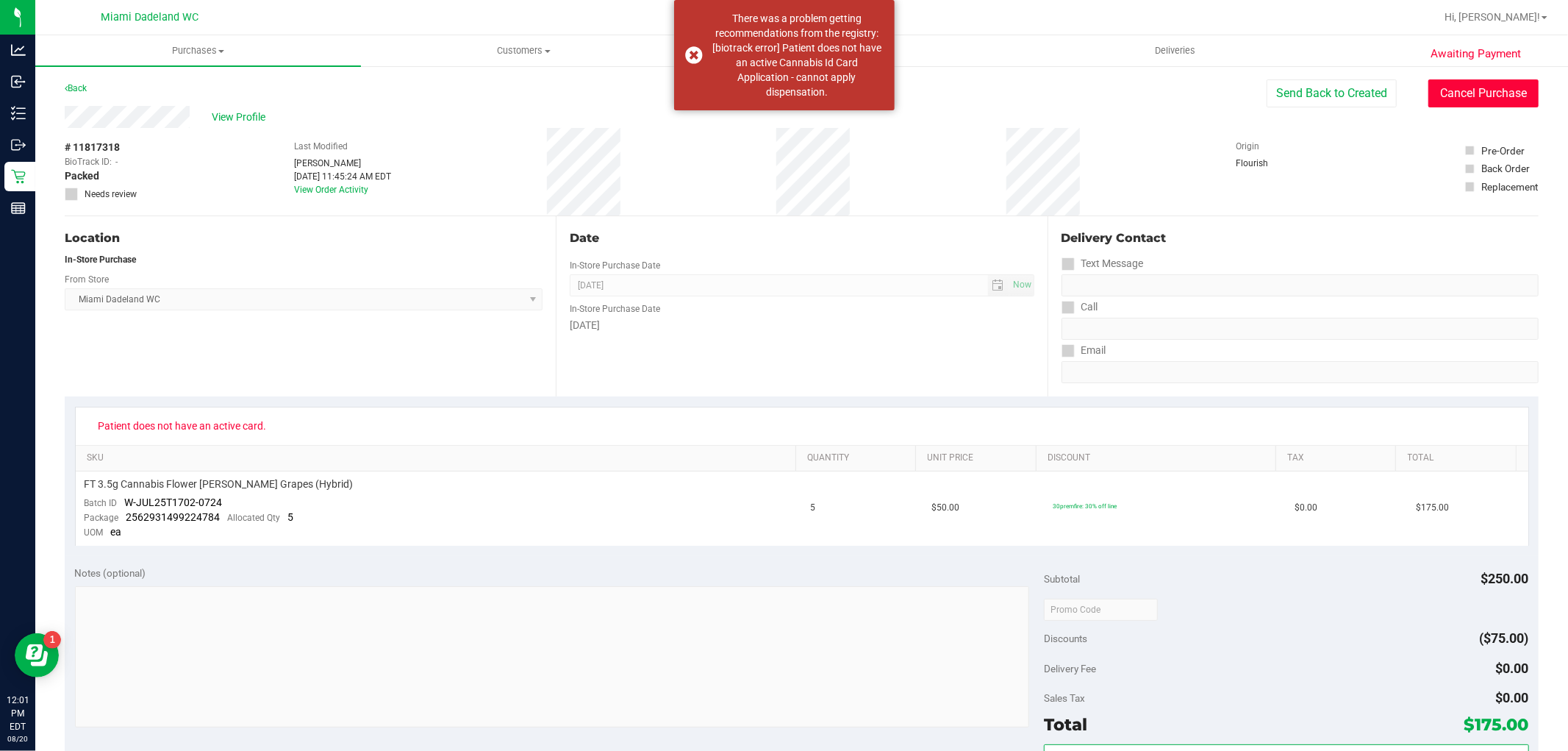
click at [1464, 84] on button "Cancel Purchase" at bounding box center [1483, 93] width 111 height 28
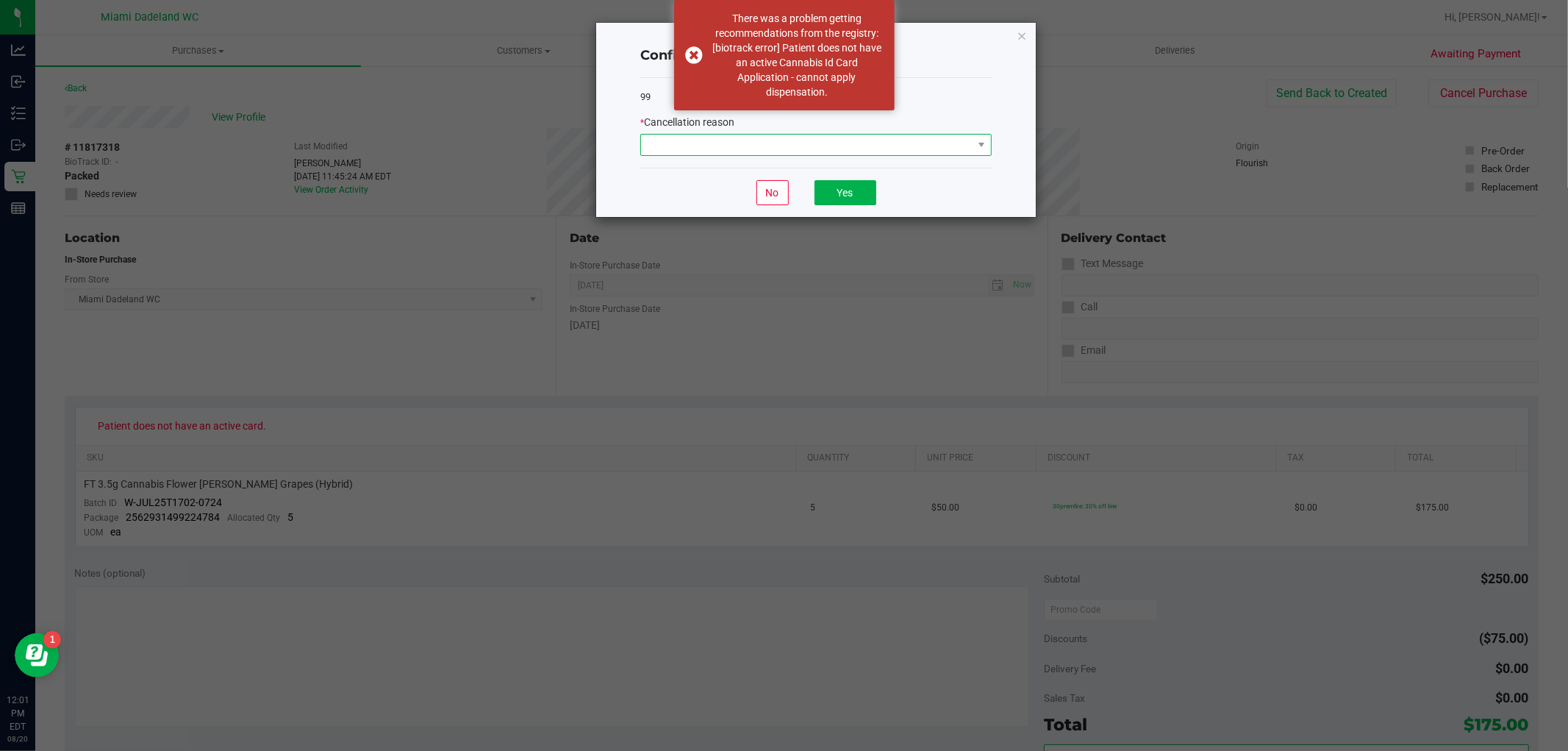
click at [783, 142] on span at bounding box center [807, 145] width 332 height 21
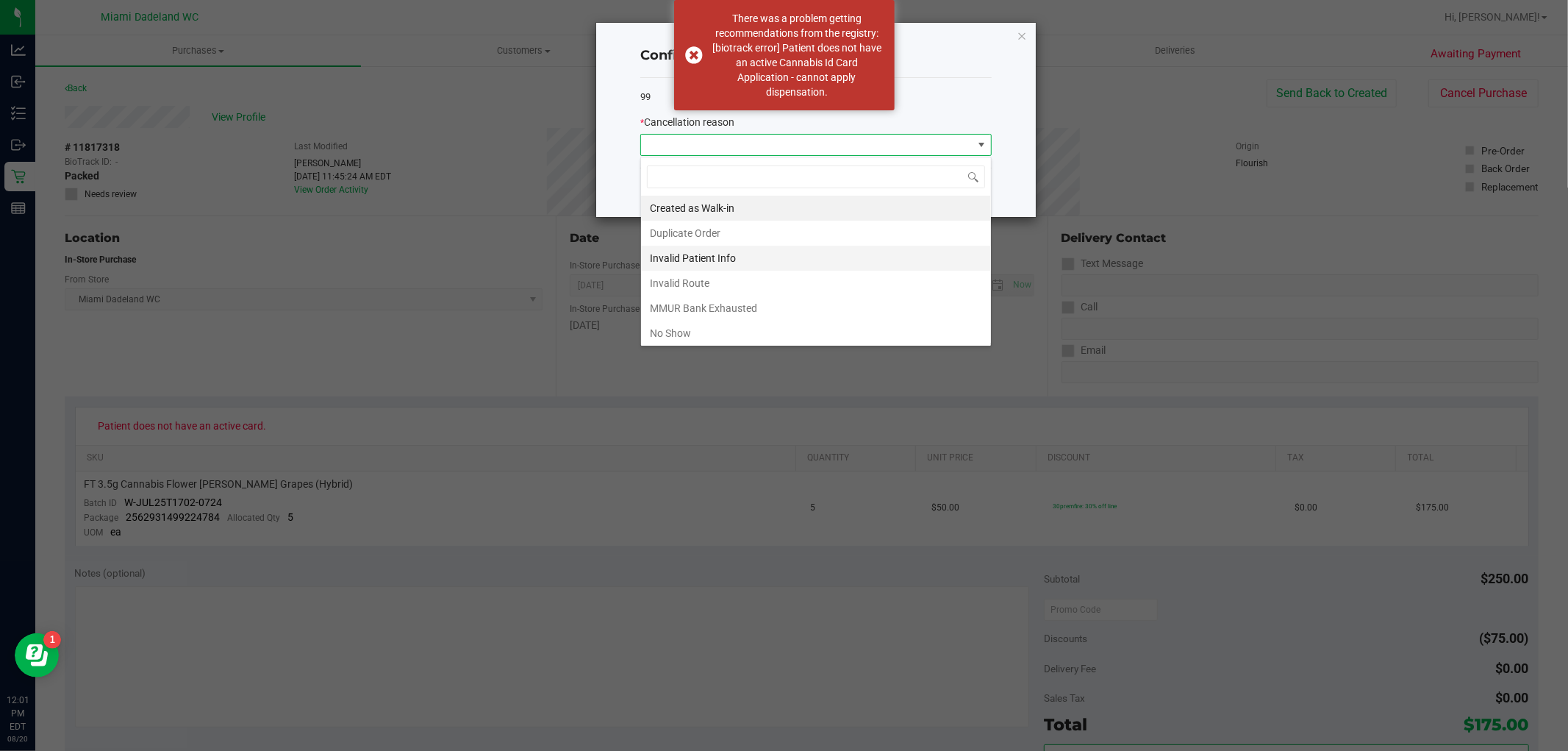
scroll to position [79, 0]
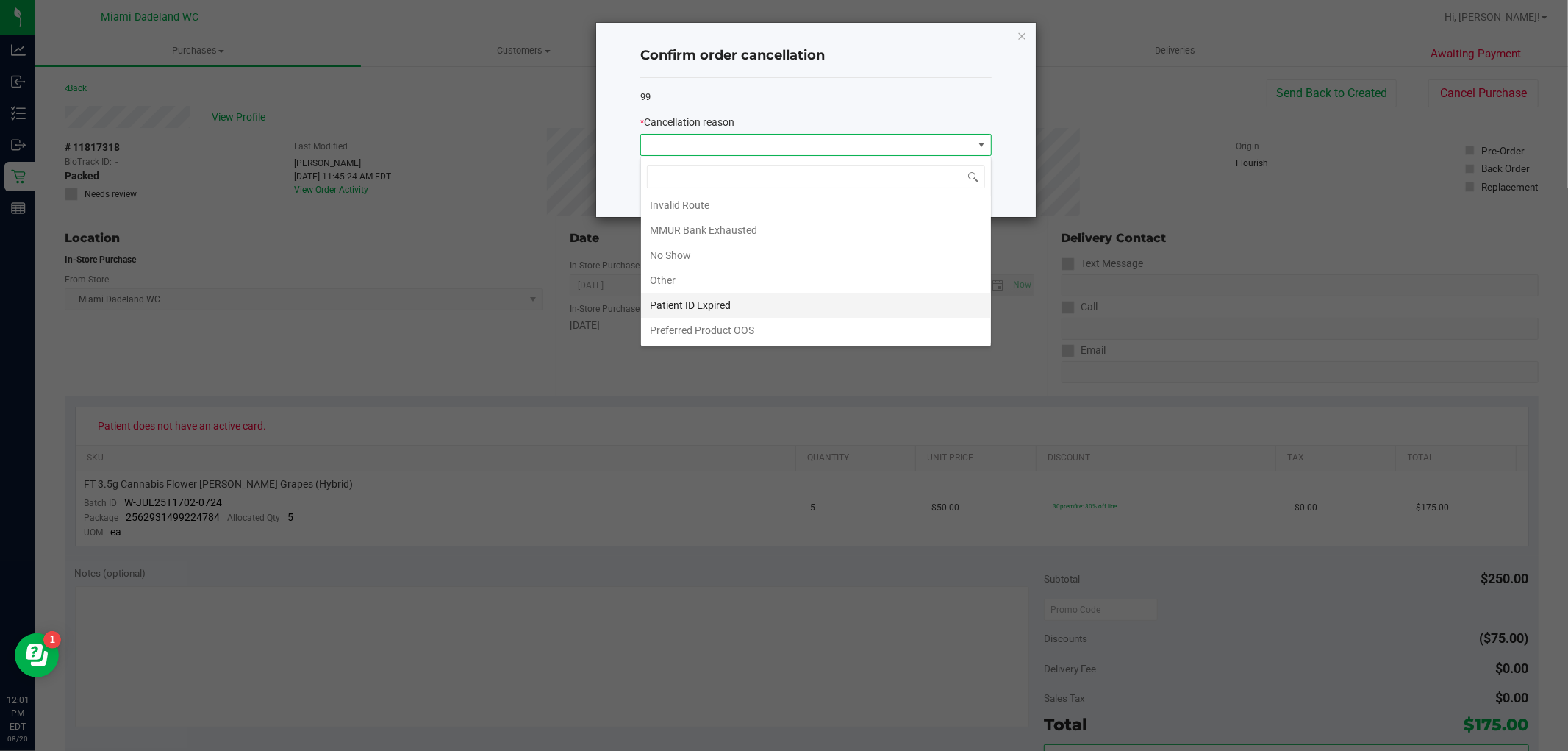
click at [709, 306] on li "Patient ID Expired" at bounding box center [816, 304] width 350 height 25
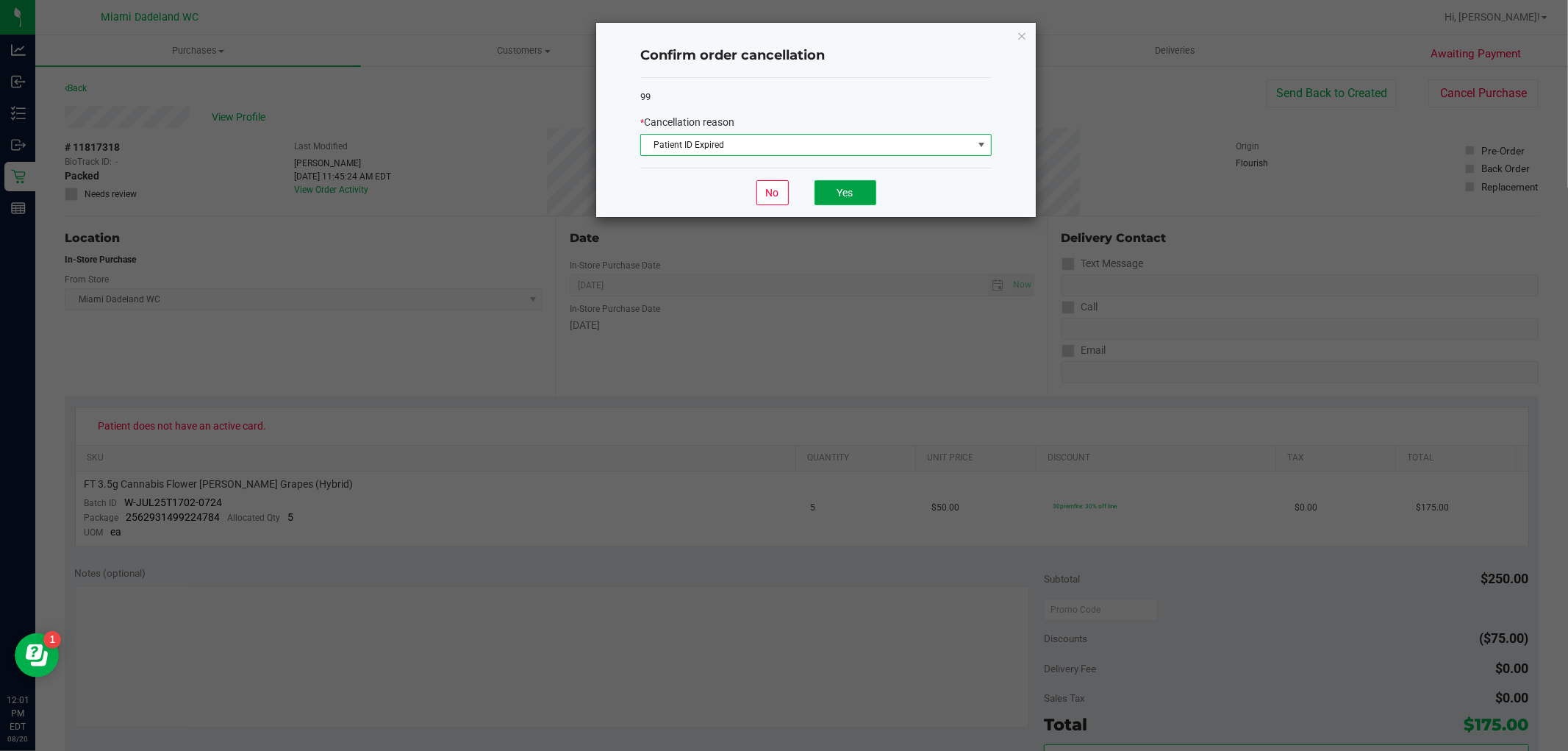
click at [849, 196] on button "Yes" at bounding box center [845, 192] width 62 height 25
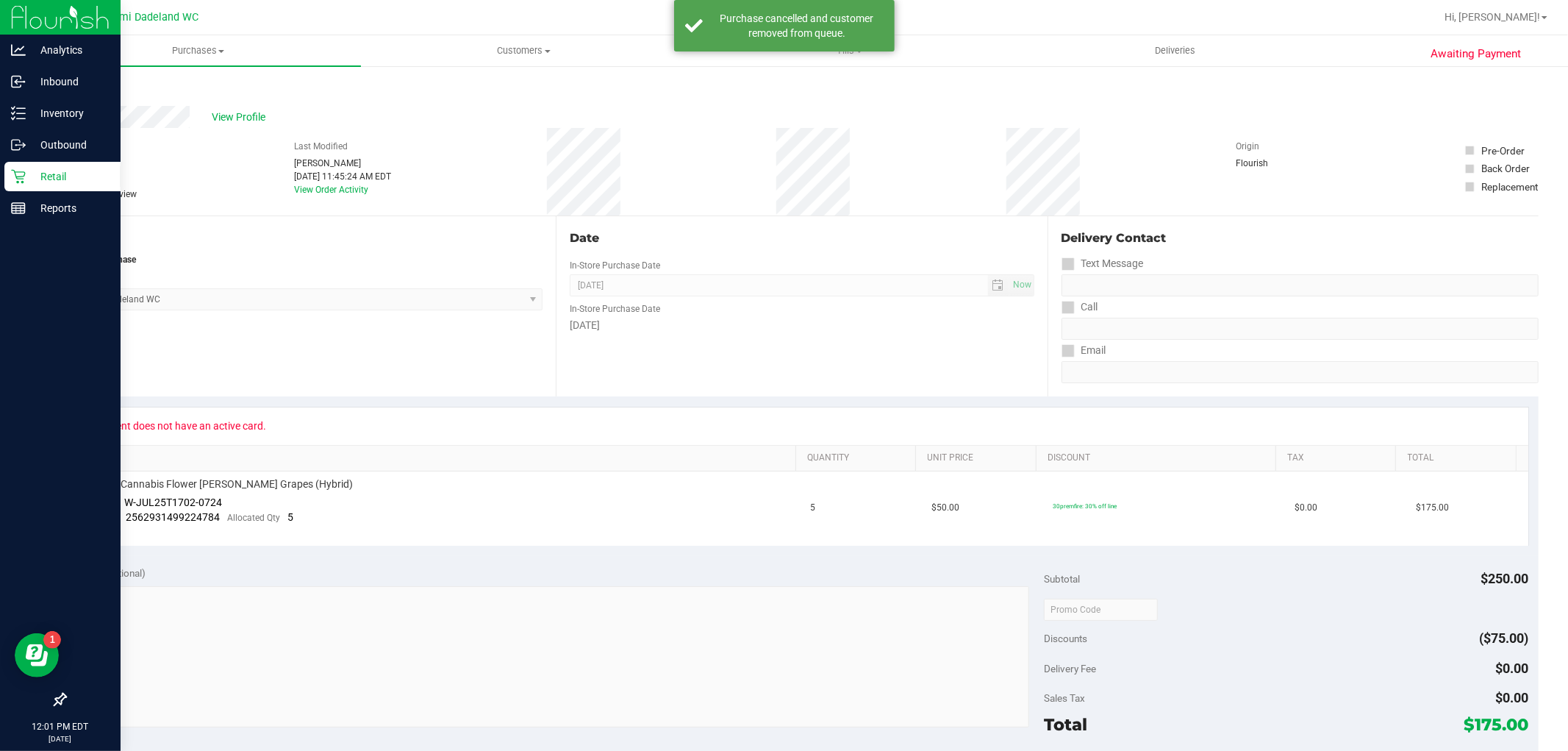
click at [11, 178] on icon at bounding box center [18, 176] width 15 height 15
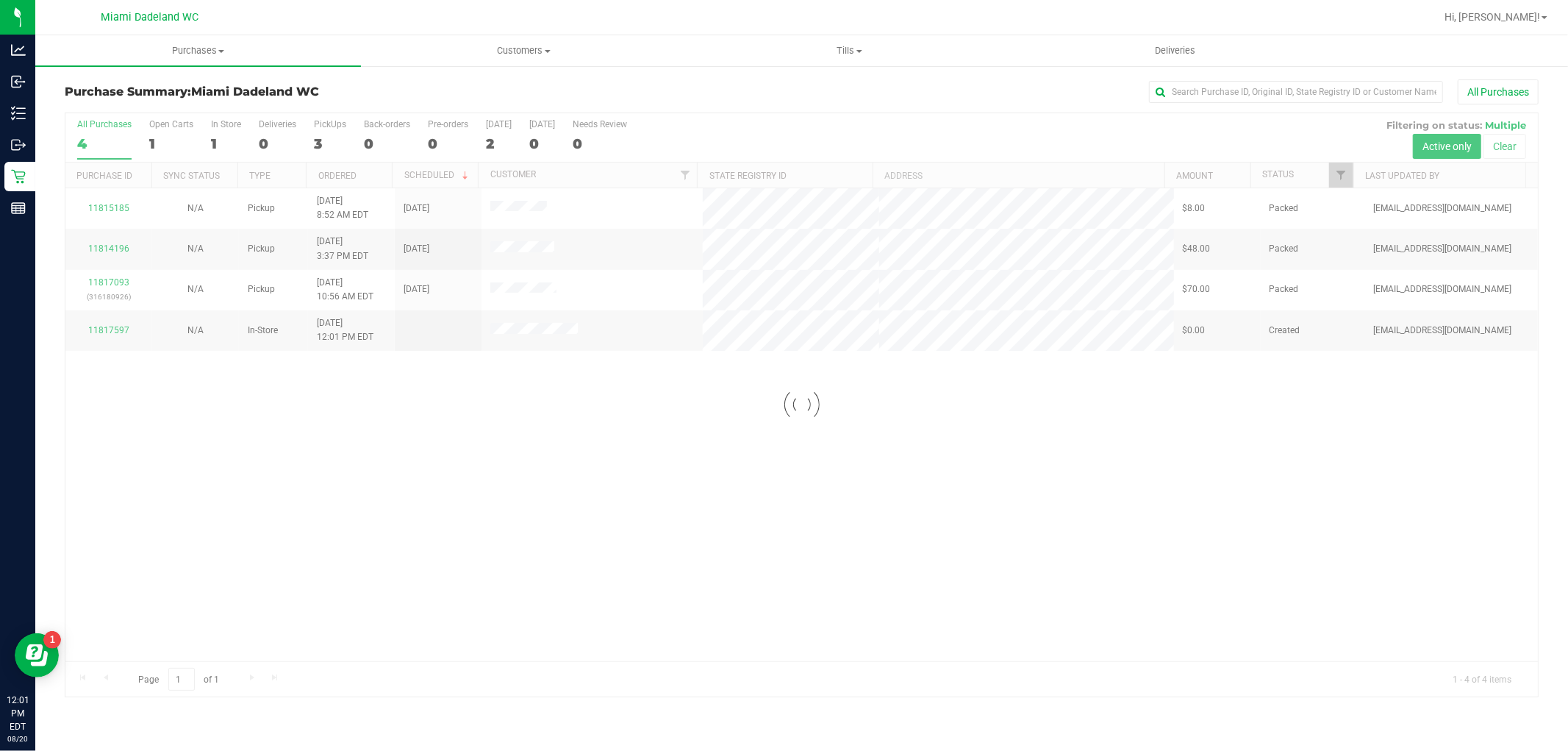
click at [588, 452] on div at bounding box center [802, 405] width 1473 height 583
click at [385, 548] on div "11815185 N/A Pickup 8/20/2025 8:52 AM EDT 8/23/2025 $8.00 Packed abourraine@liv…" at bounding box center [802, 424] width 1473 height 472
click at [214, 509] on div "11815185 N/A Pickup 8/20/2025 8:52 AM EDT 8/23/2025 $8.00 Packed abourraine@liv…" at bounding box center [802, 424] width 1473 height 472
click at [108, 412] on div "11815185 N/A Pickup 8/20/2025 8:52 AM EDT 8/23/2025 $8.00 Packed abourraine@liv…" at bounding box center [802, 424] width 1473 height 472
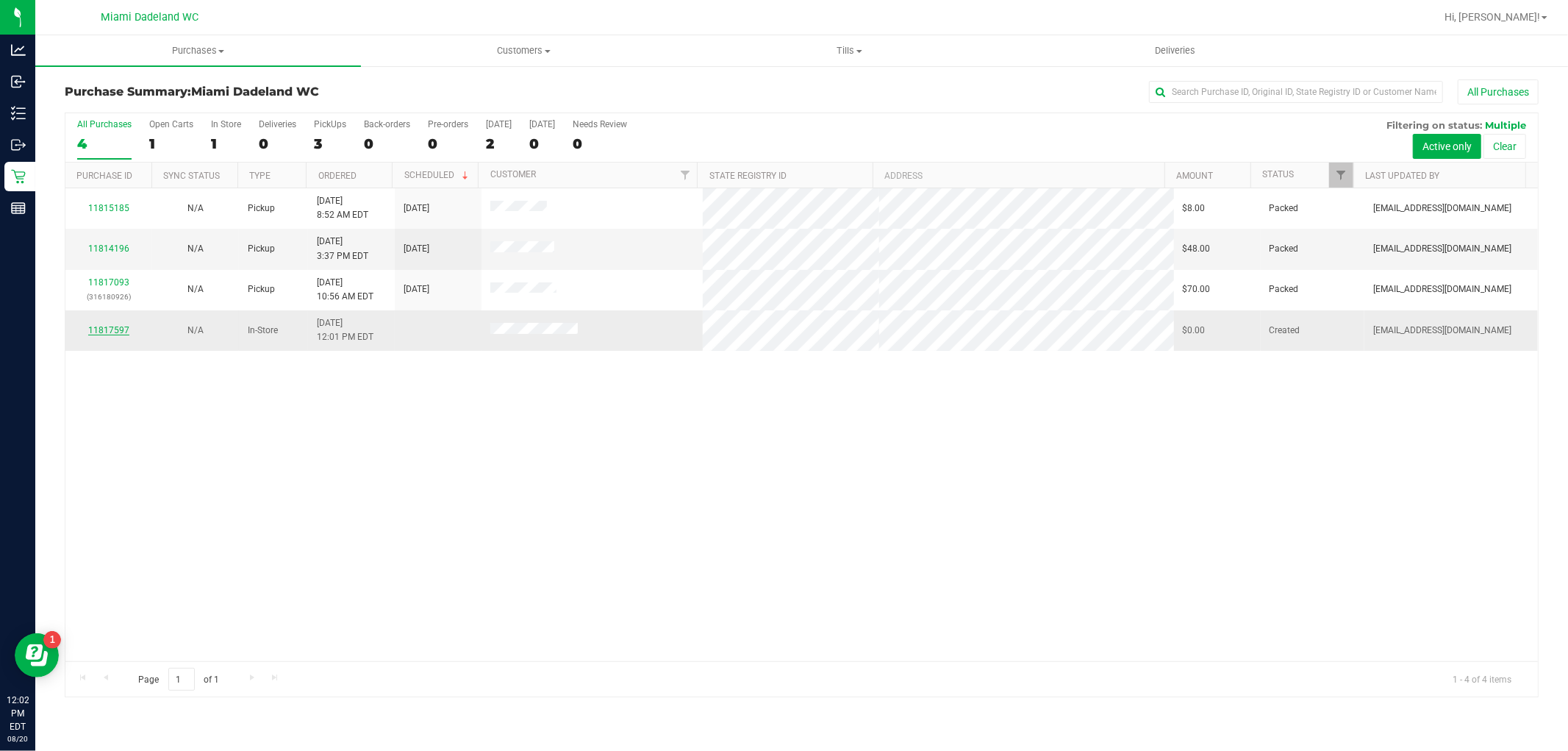
click at [111, 331] on link "11817597" at bounding box center [109, 330] width 41 height 10
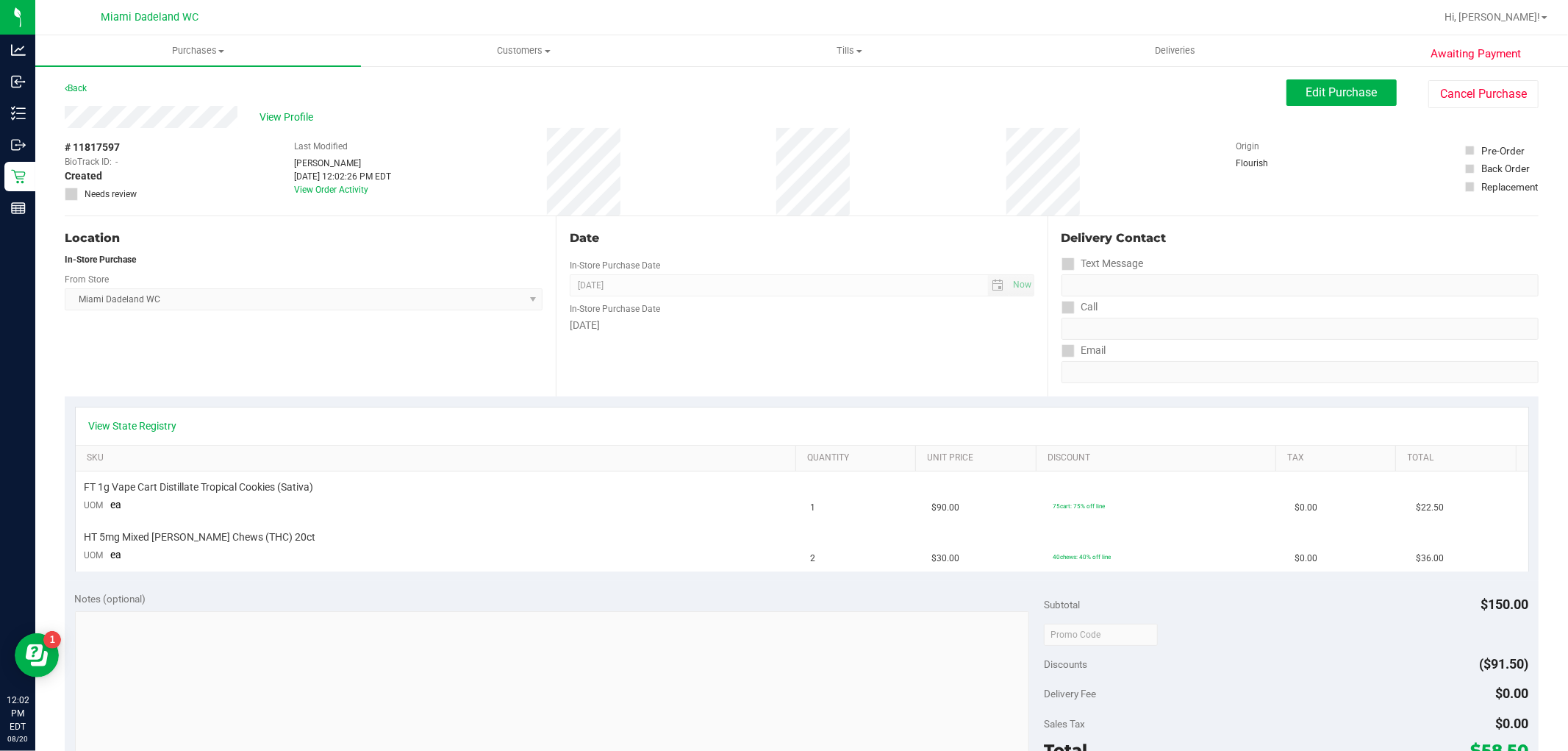
click at [158, 317] on div "Location In-Store Purchase From Store Miami Dadeland WC Select Store Bonita Spr…" at bounding box center [309, 306] width 491 height 180
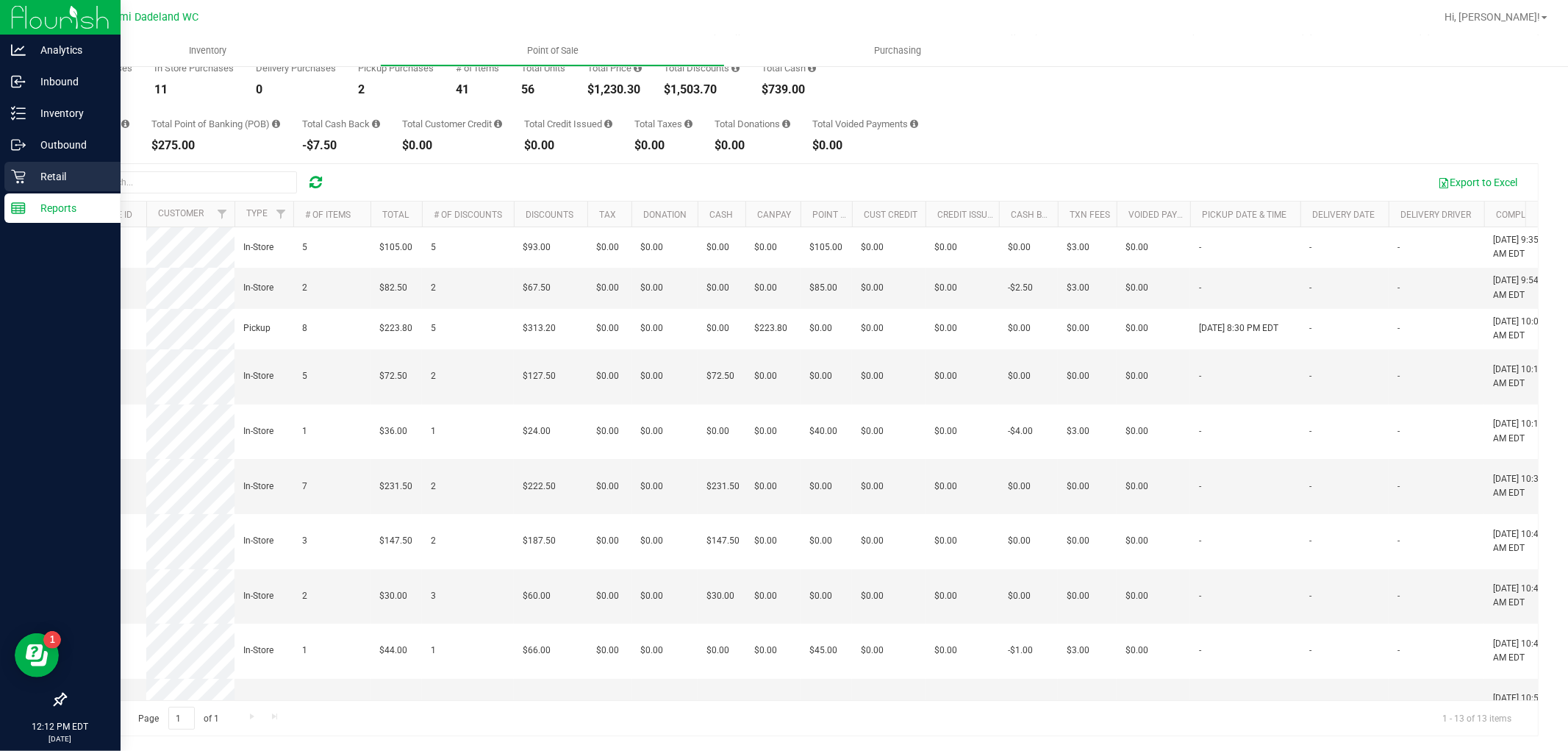
click at [9, 180] on div "Retail" at bounding box center [63, 177] width 117 height 29
